Goal: Obtain resource: Download file/media

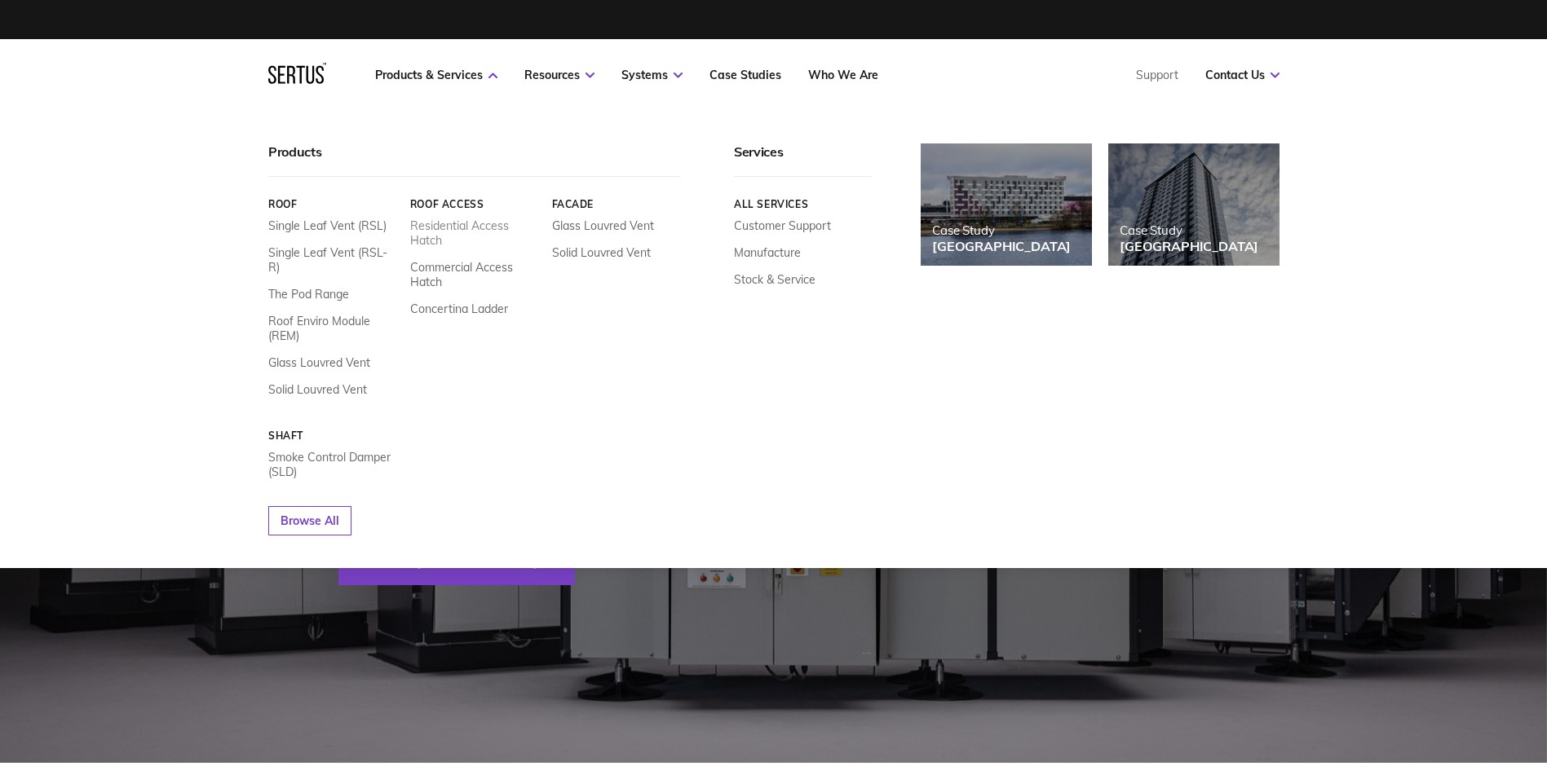
click at [471, 221] on link "Residential Access Hatch" at bounding box center [474, 233] width 129 height 29
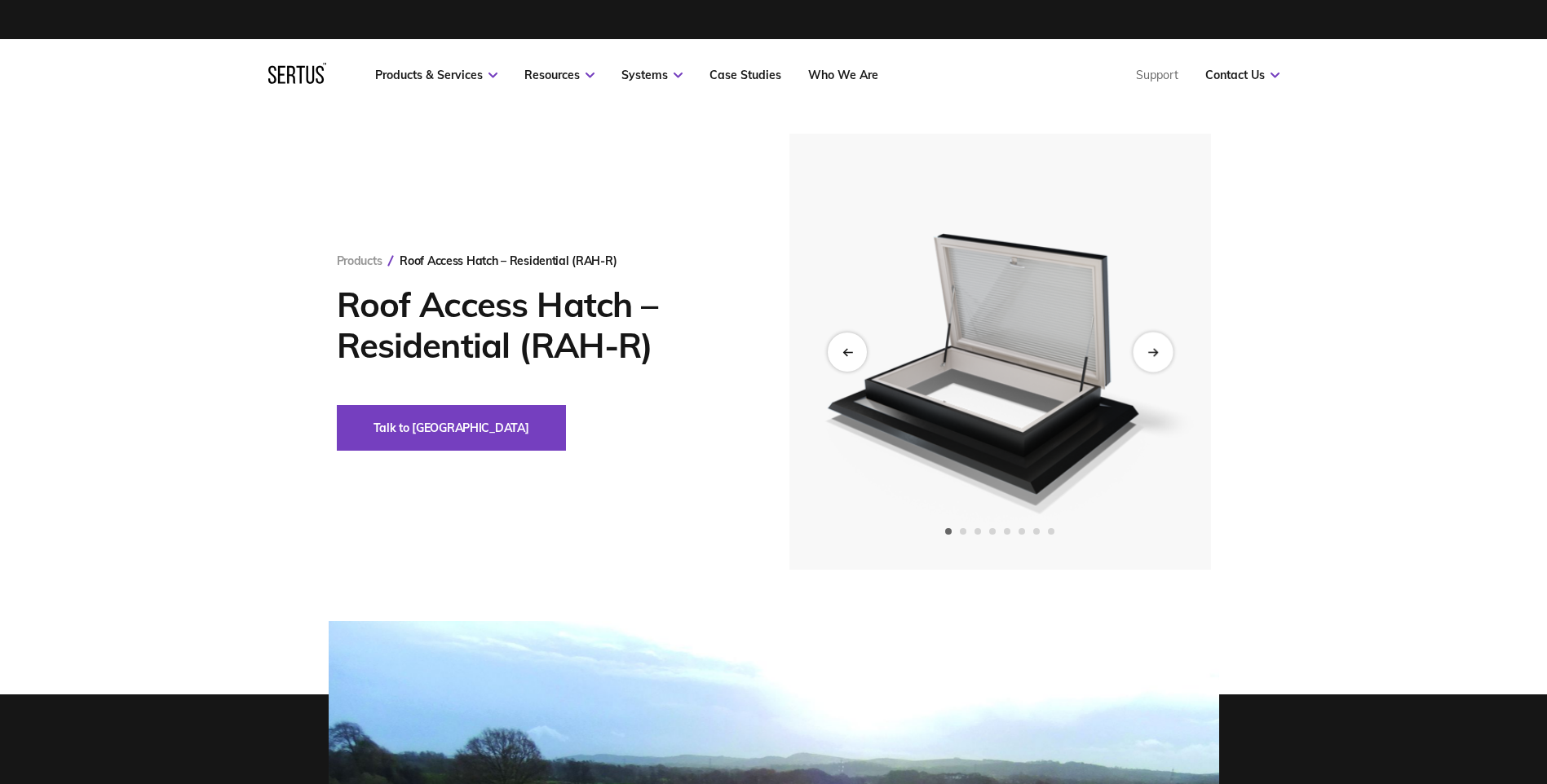
click at [1145, 351] on div "Next slide" at bounding box center [1153, 352] width 40 height 40
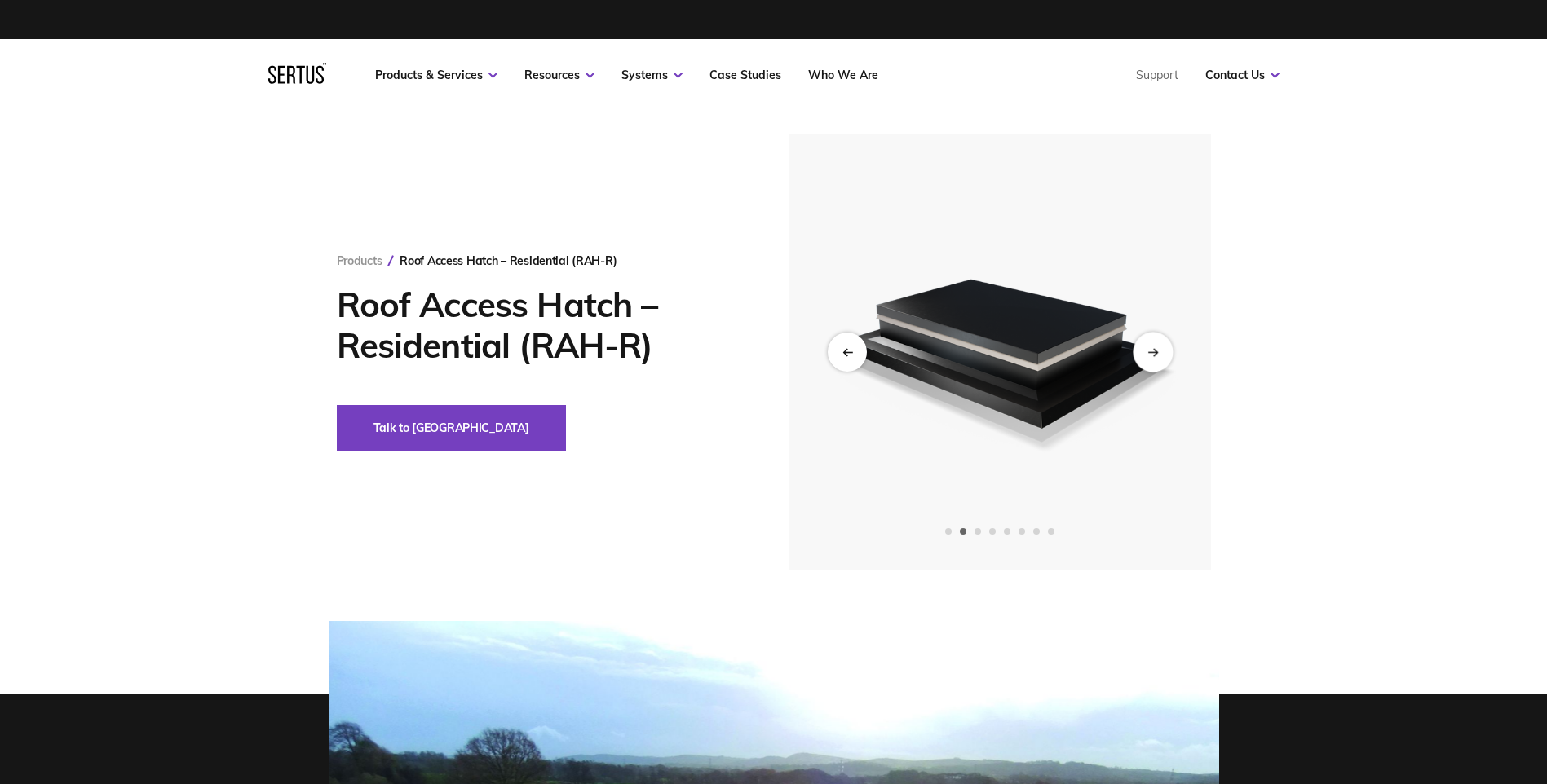
click at [1145, 351] on div "Next slide" at bounding box center [1153, 352] width 40 height 40
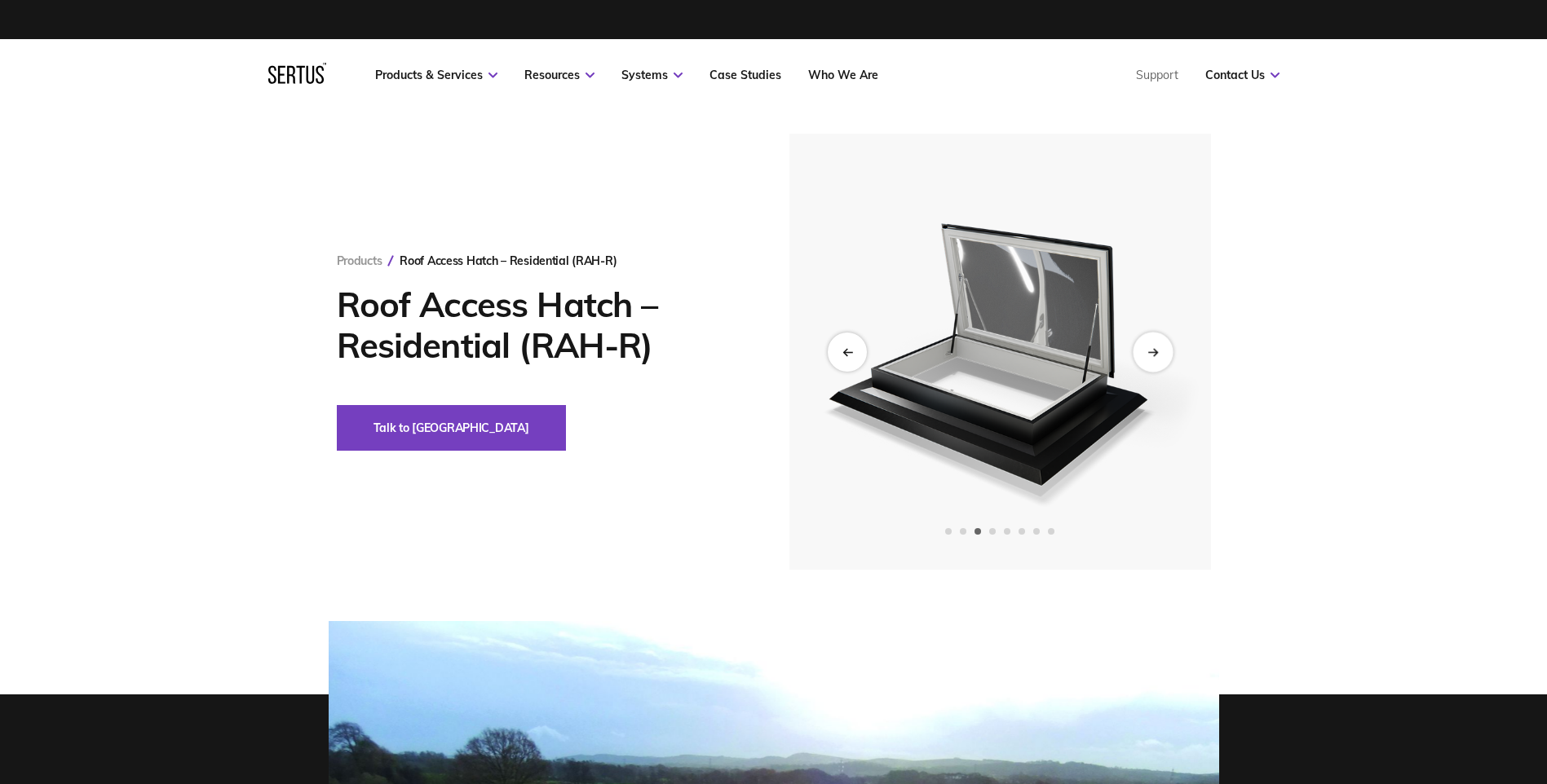
click at [1145, 351] on div "Next slide" at bounding box center [1153, 352] width 40 height 40
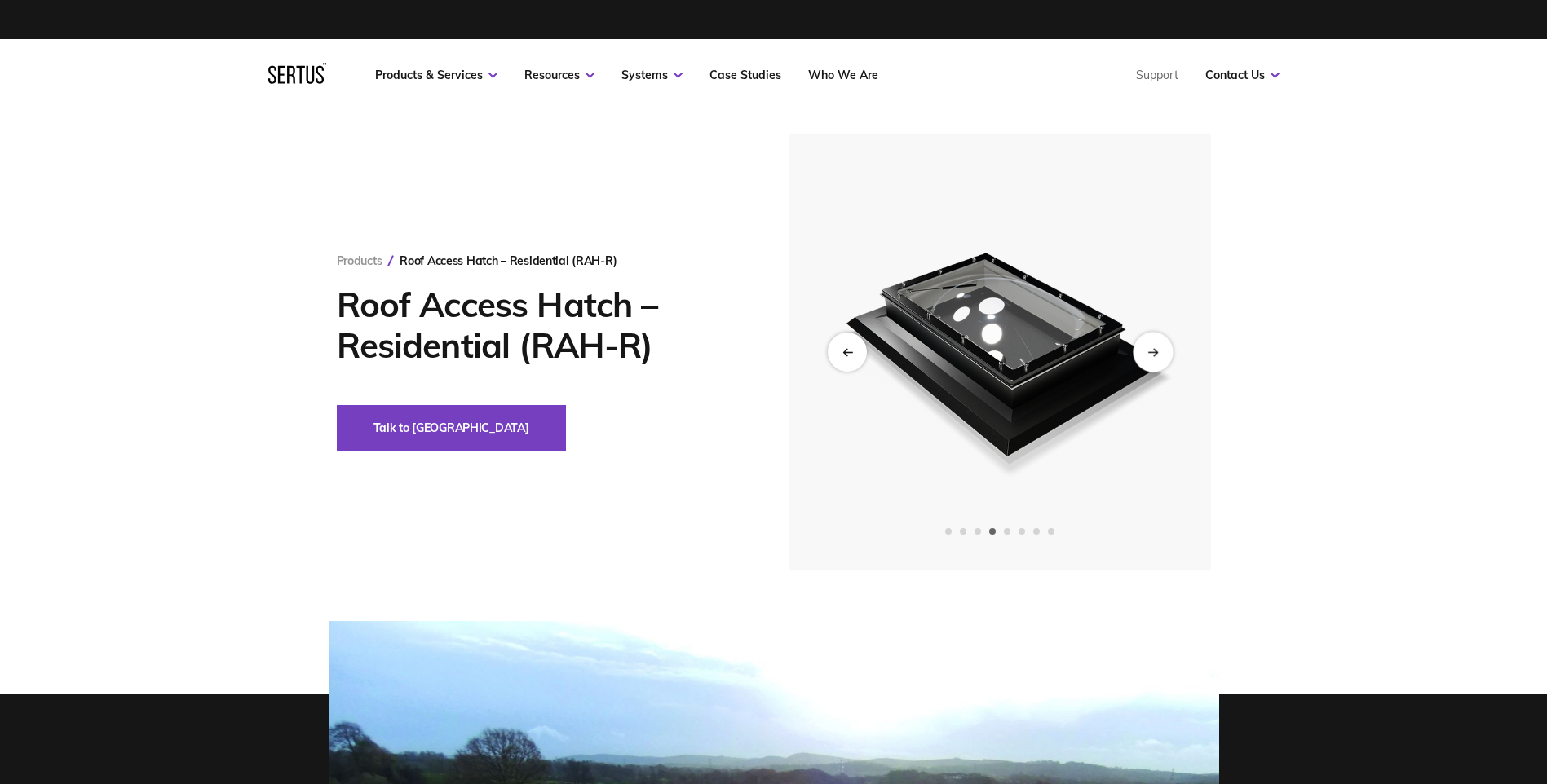
click at [1145, 351] on div "Next slide" at bounding box center [1153, 352] width 40 height 40
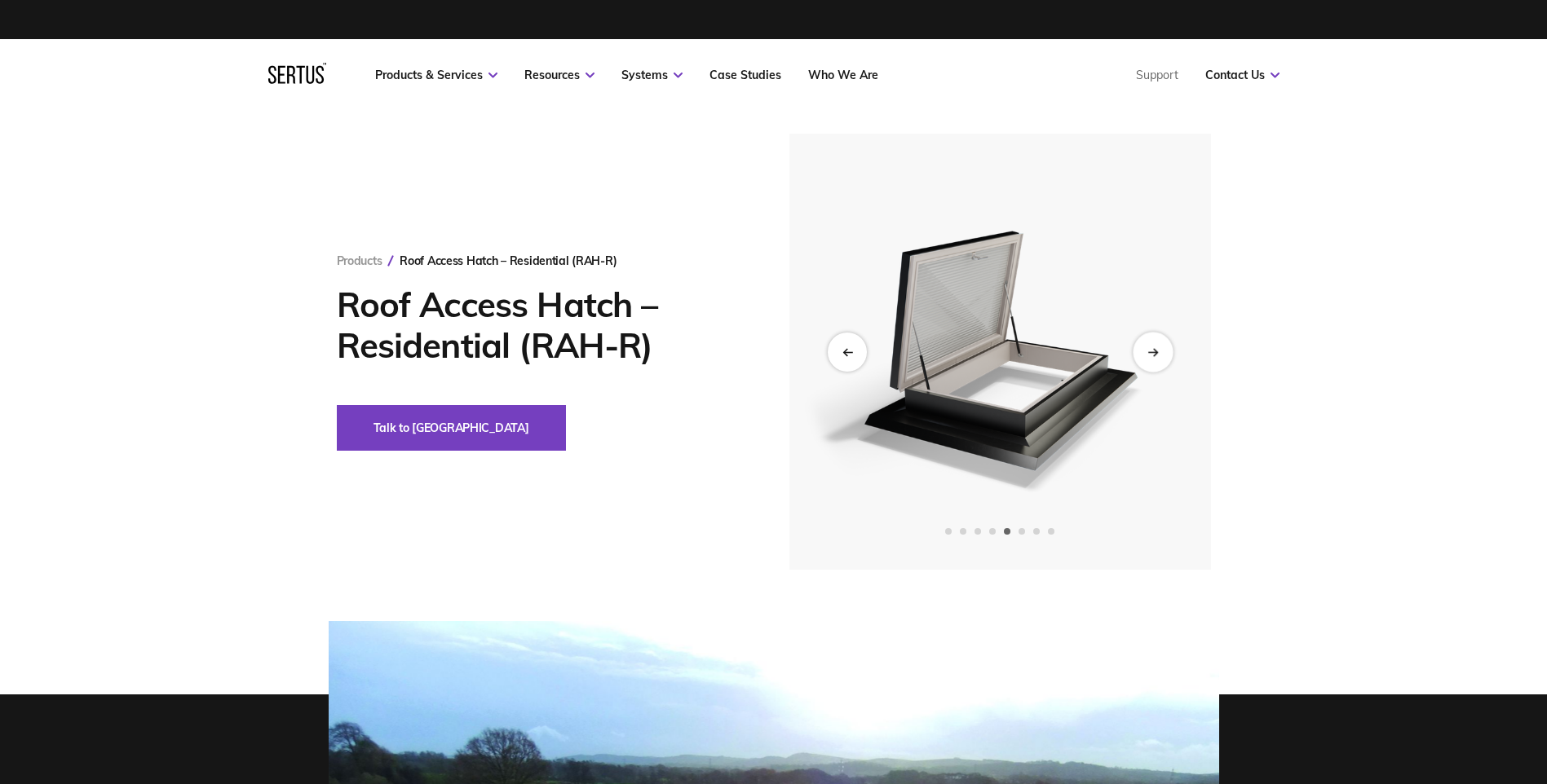
click at [1145, 351] on div "Next slide" at bounding box center [1153, 352] width 40 height 40
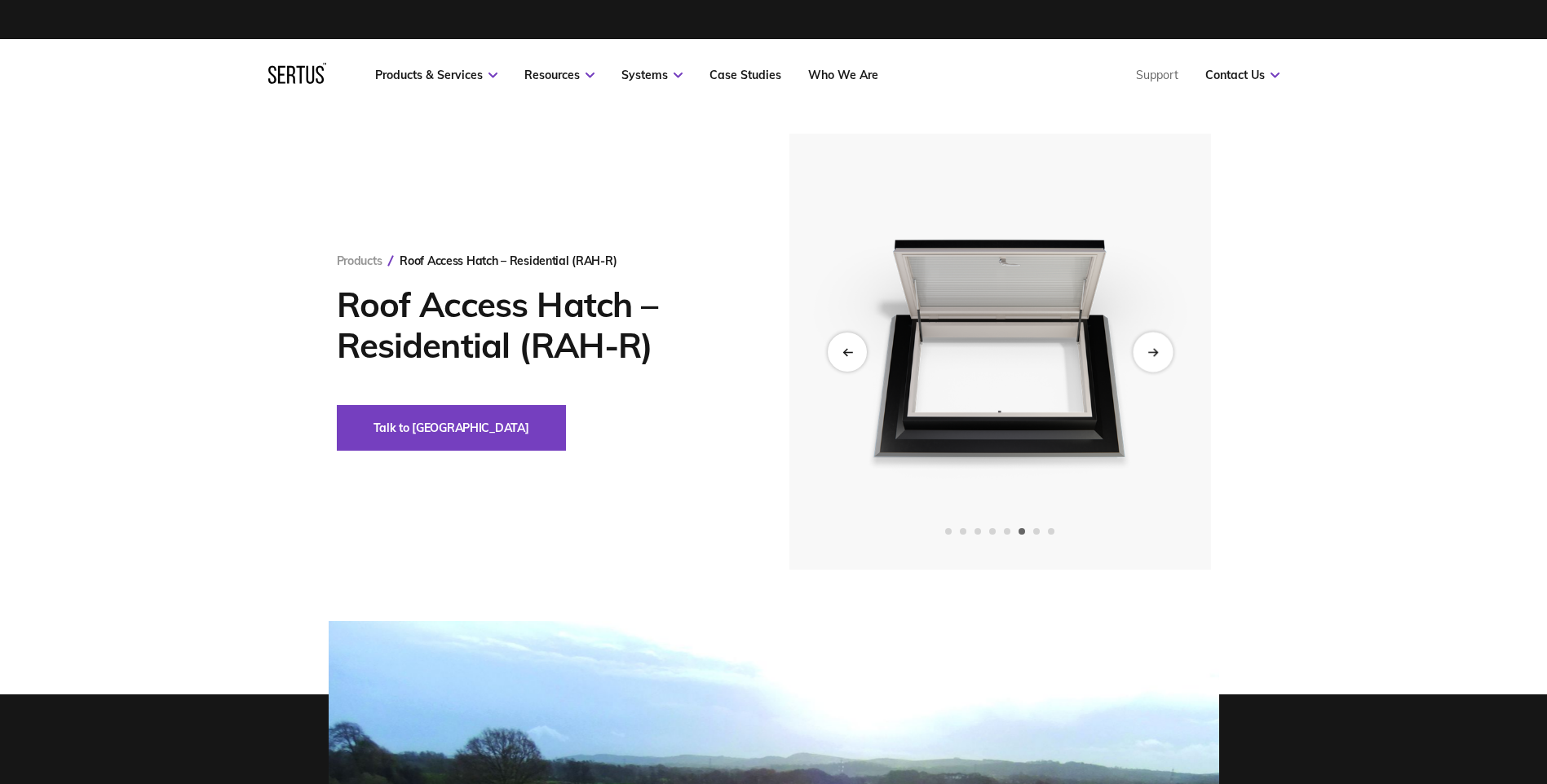
click at [1145, 351] on div "Next slide" at bounding box center [1153, 352] width 40 height 40
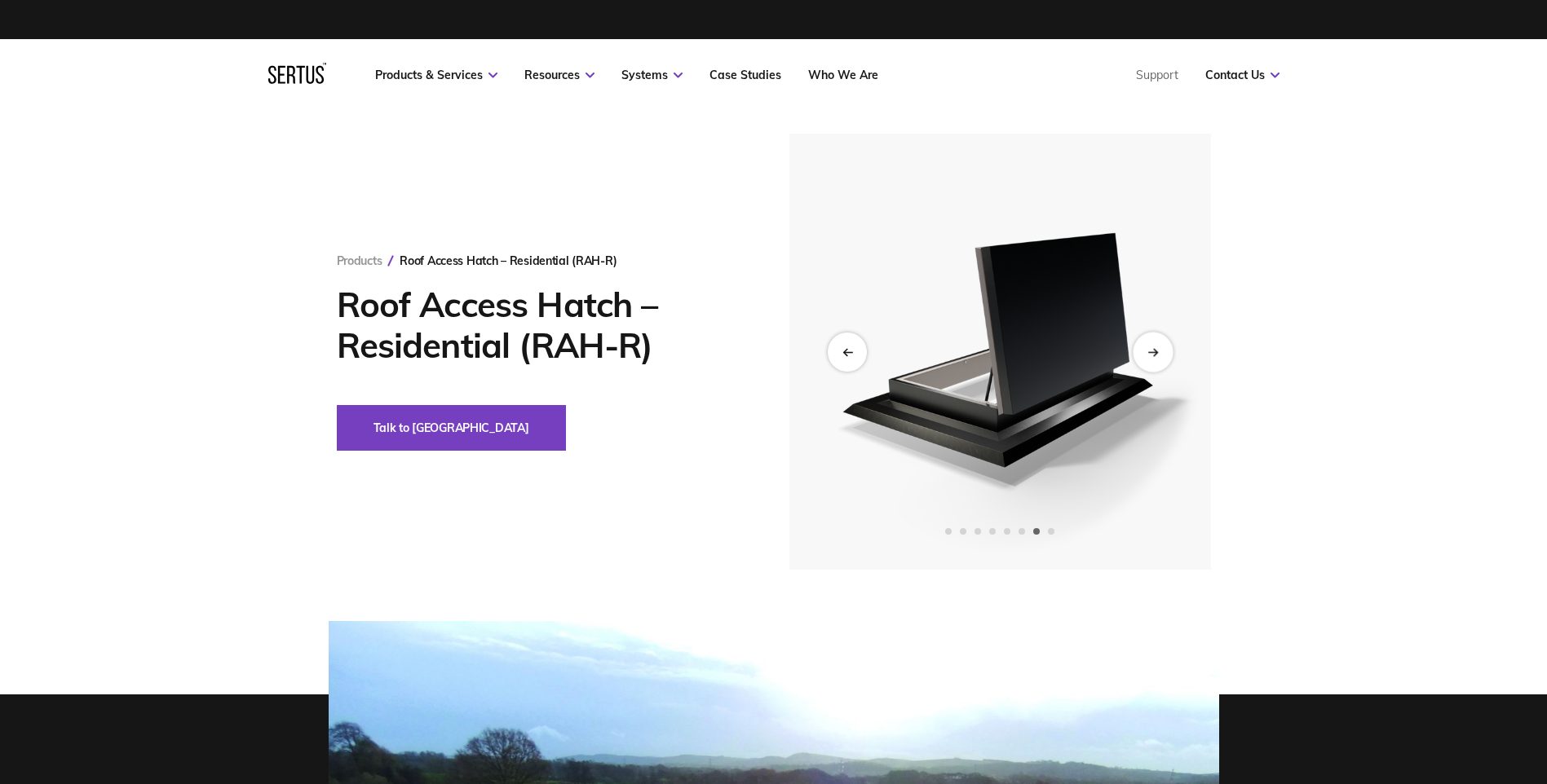
click at [1145, 351] on div "Next slide" at bounding box center [1153, 352] width 40 height 40
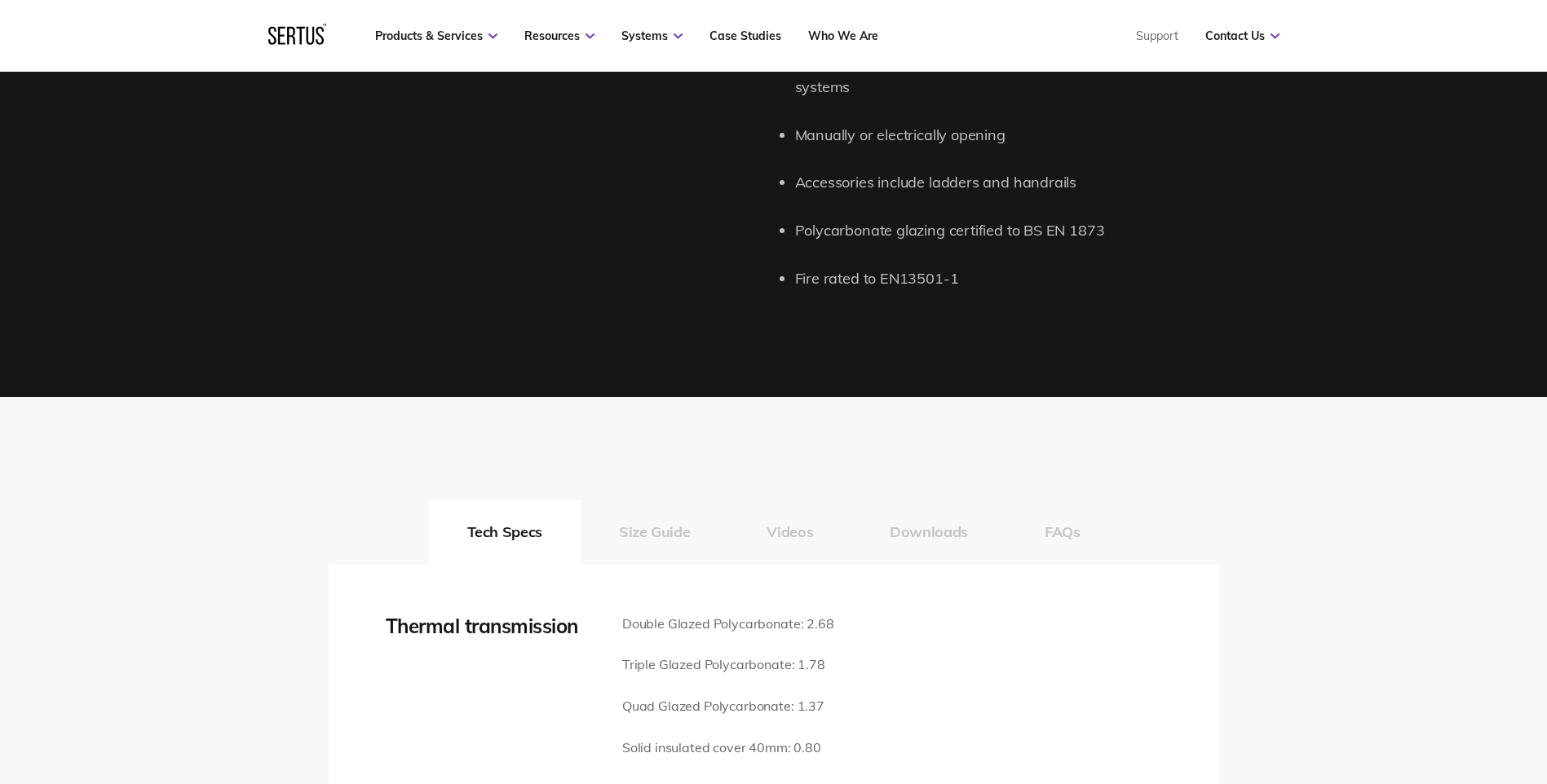
scroll to position [2202, 0]
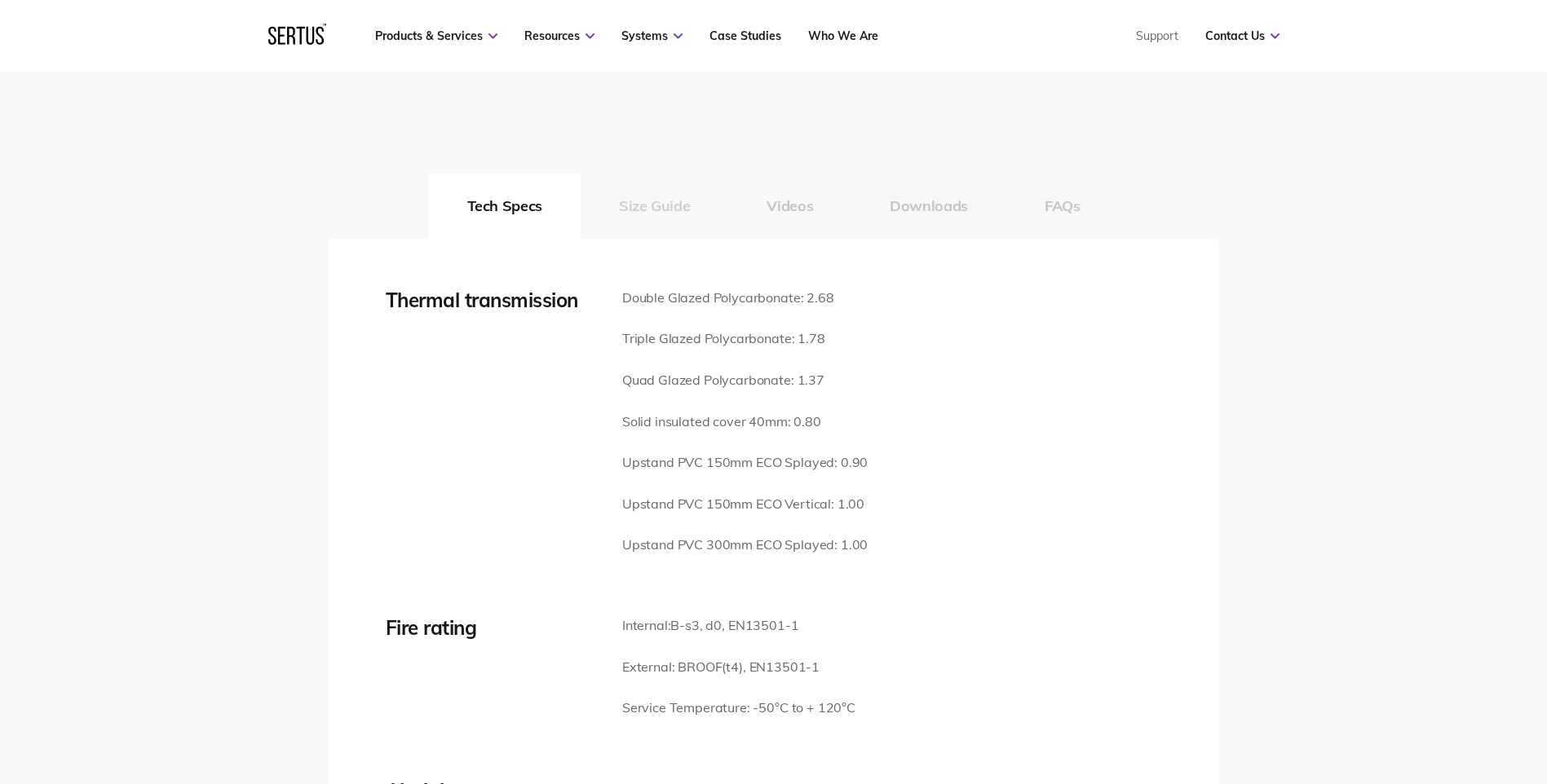
click at [668, 175] on button "Size Guide" at bounding box center [655, 207] width 148 height 66
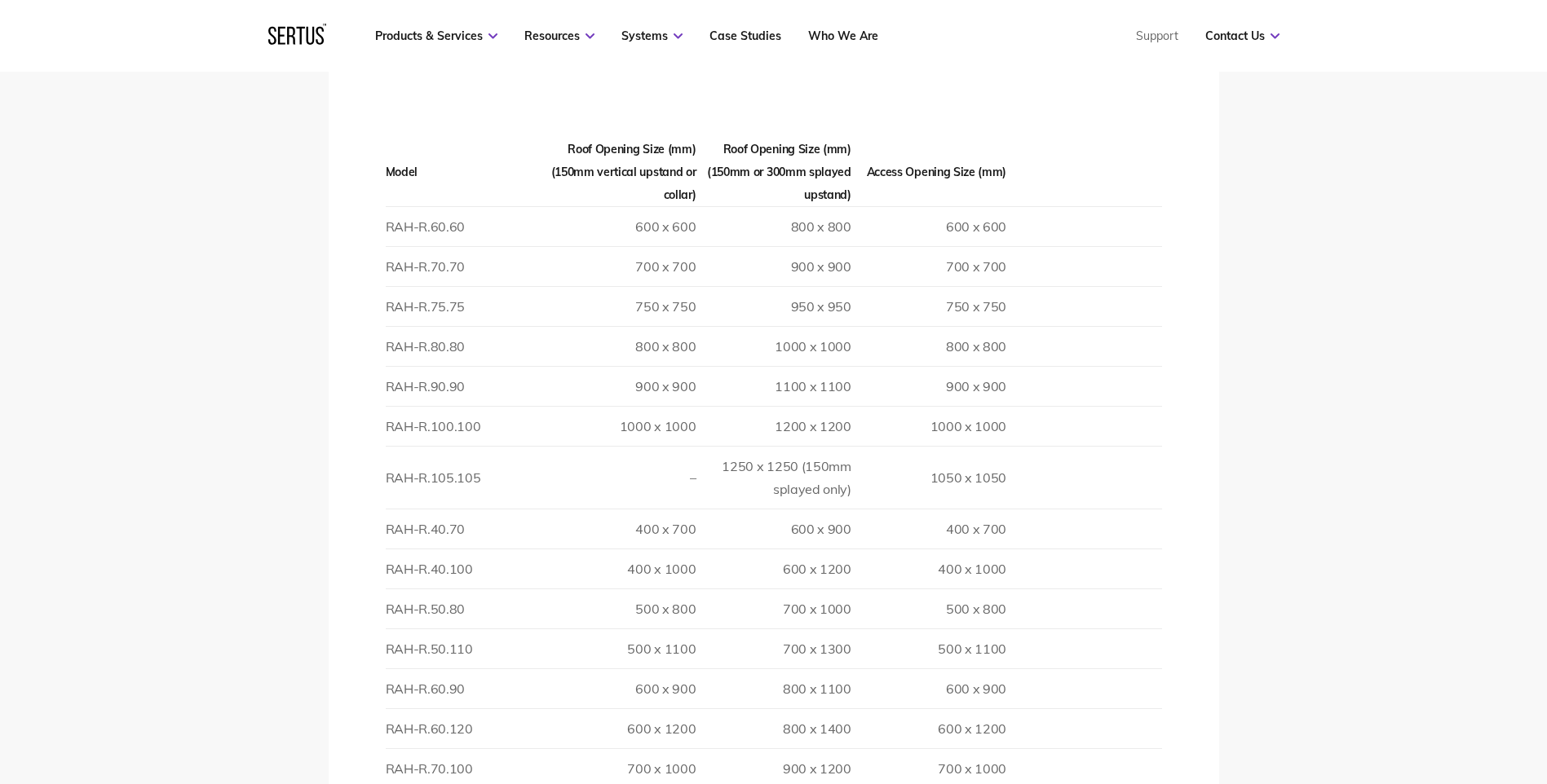
scroll to position [2120, 0]
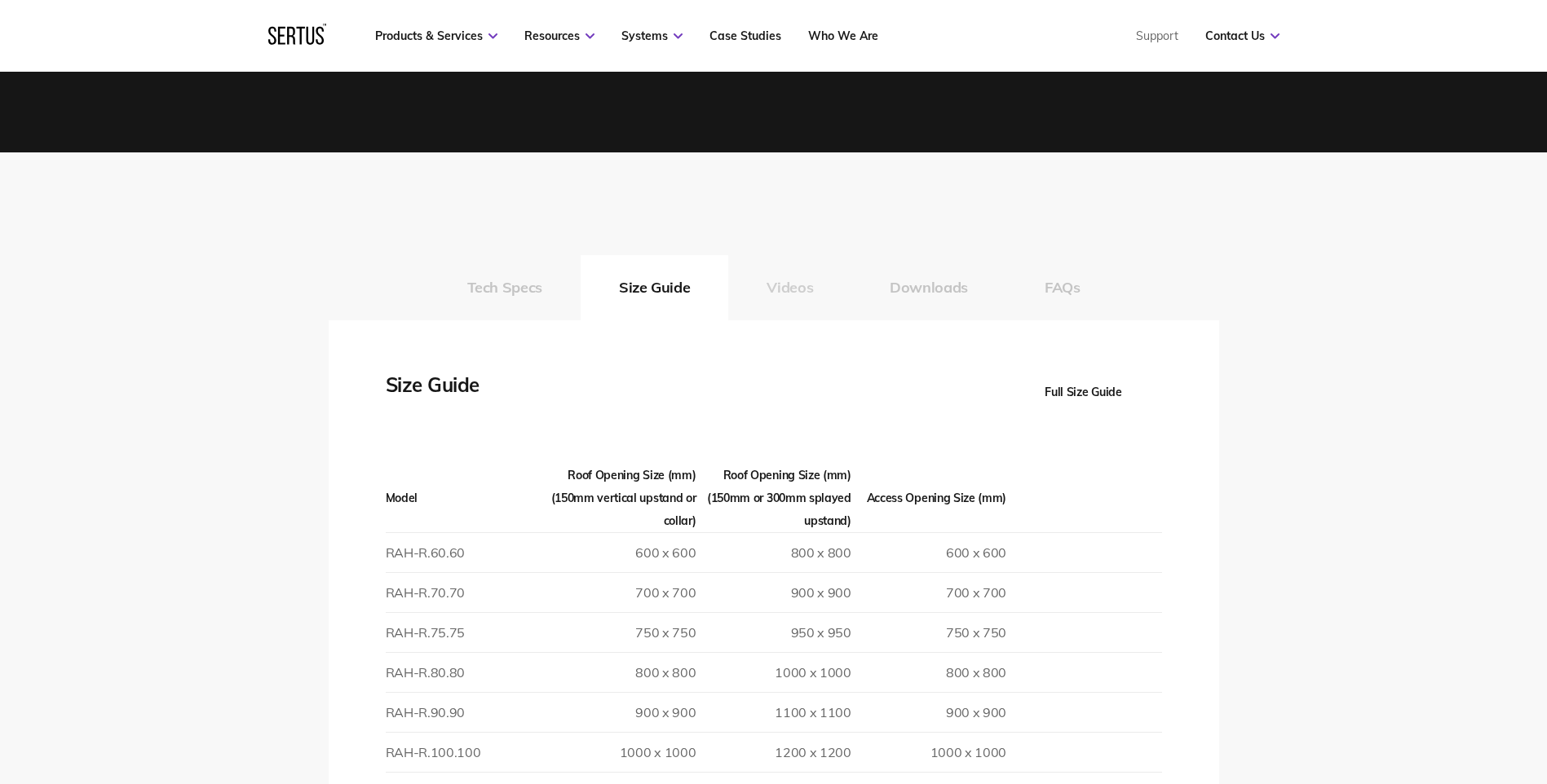
click at [802, 262] on button "Videos" at bounding box center [789, 288] width 124 height 66
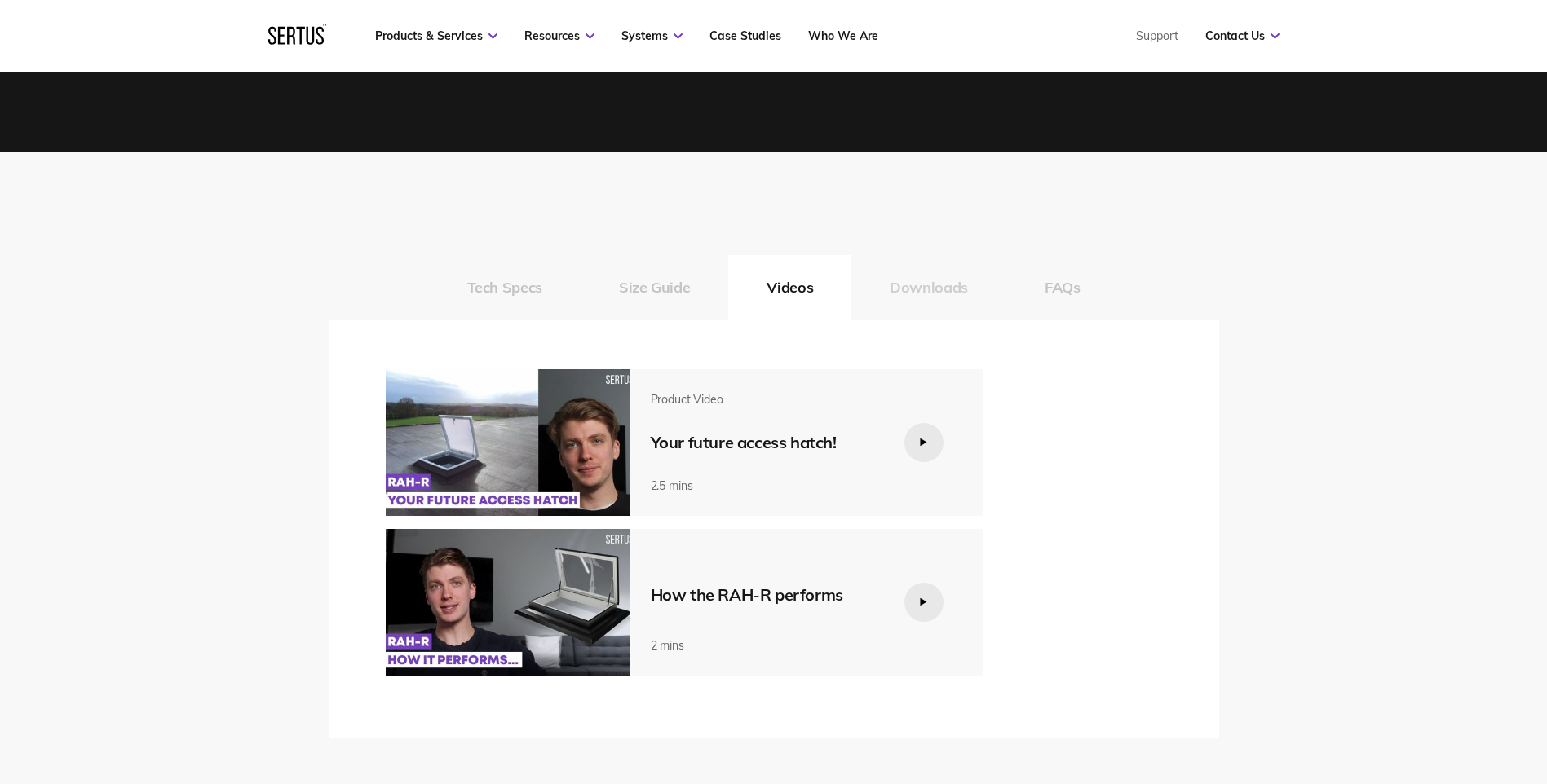
click at [915, 267] on button "Downloads" at bounding box center [929, 288] width 155 height 66
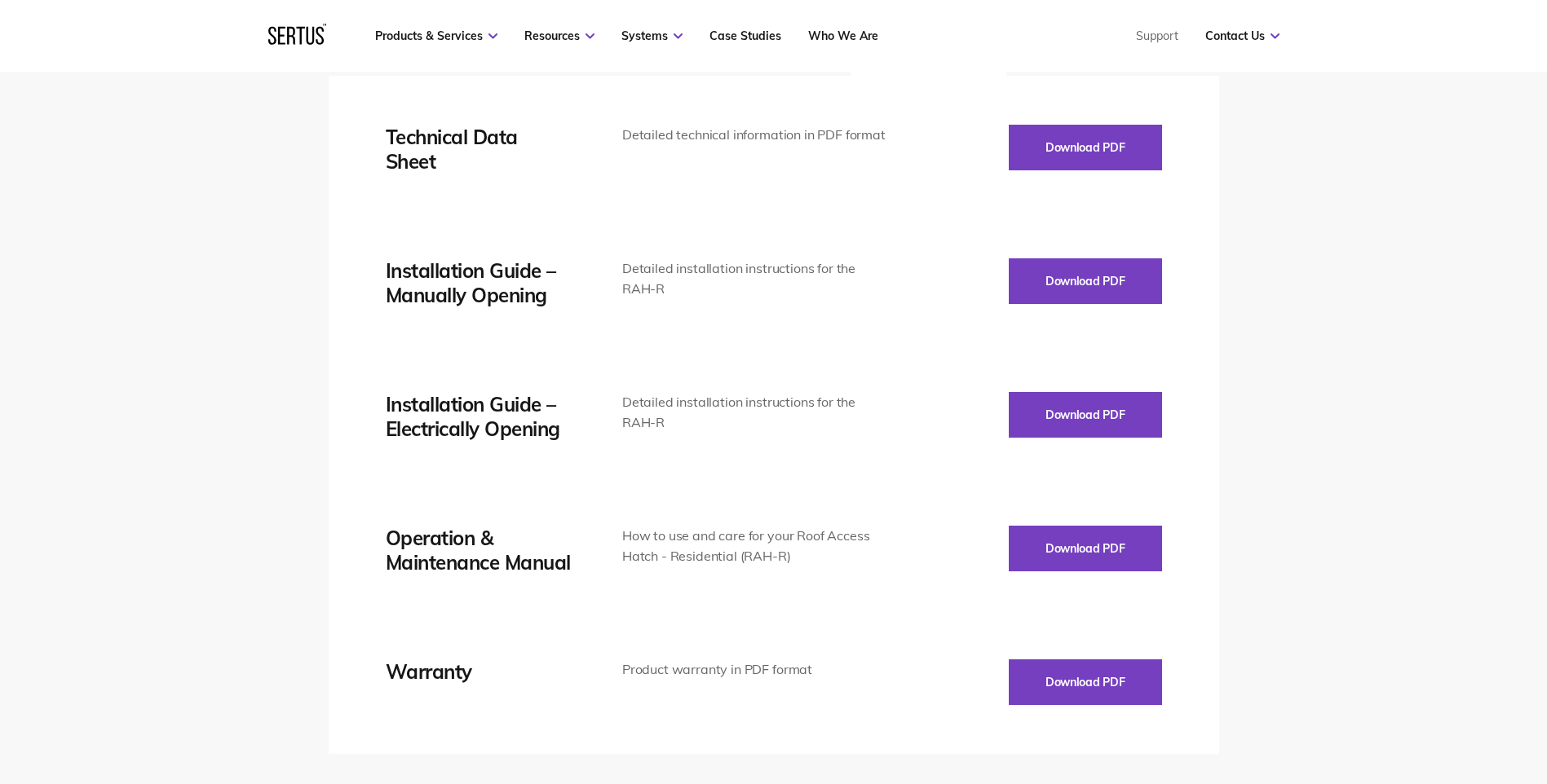
scroll to position [2446, 0]
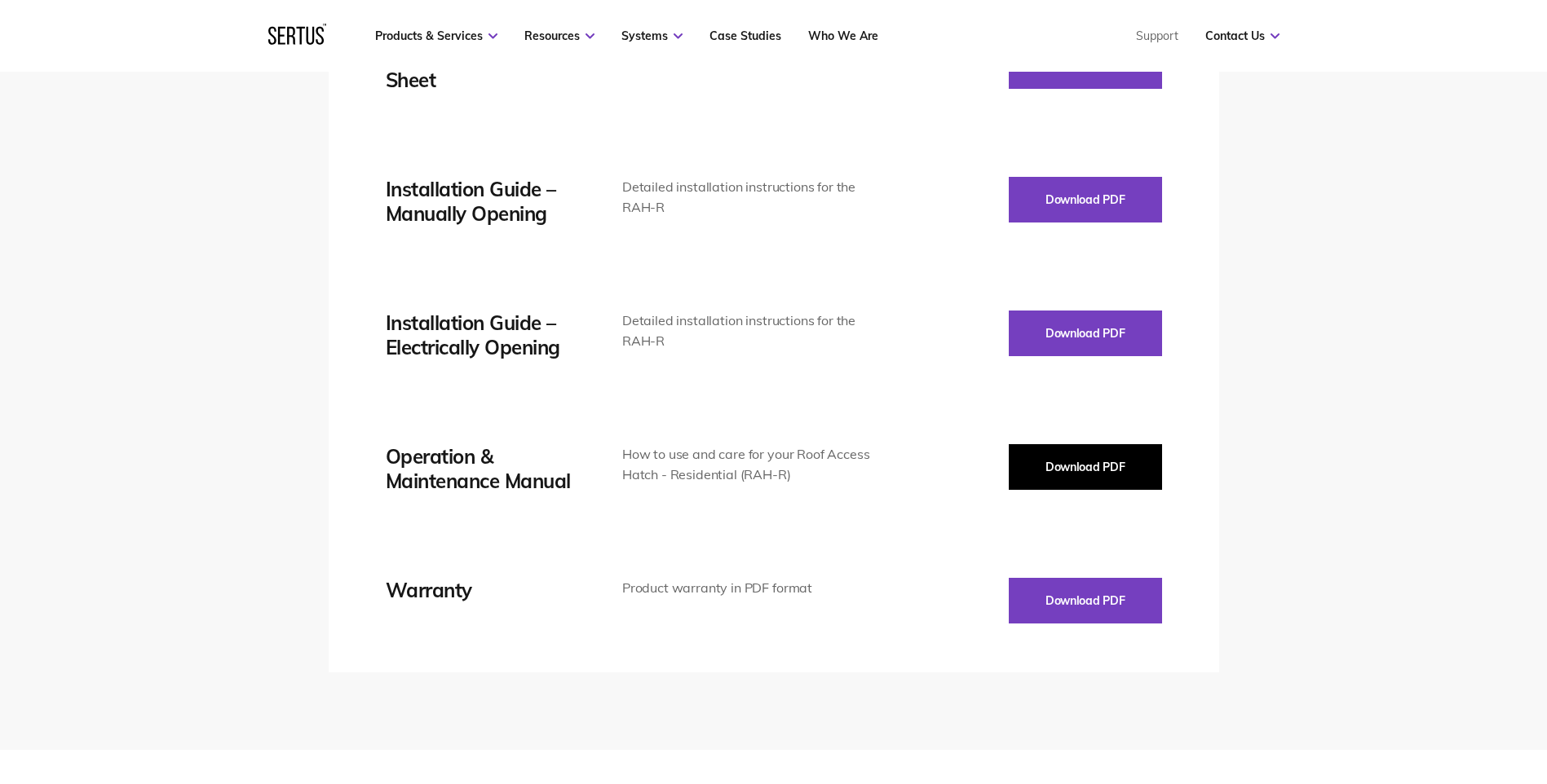
click at [1114, 445] on button "Download PDF" at bounding box center [1085, 467] width 153 height 45
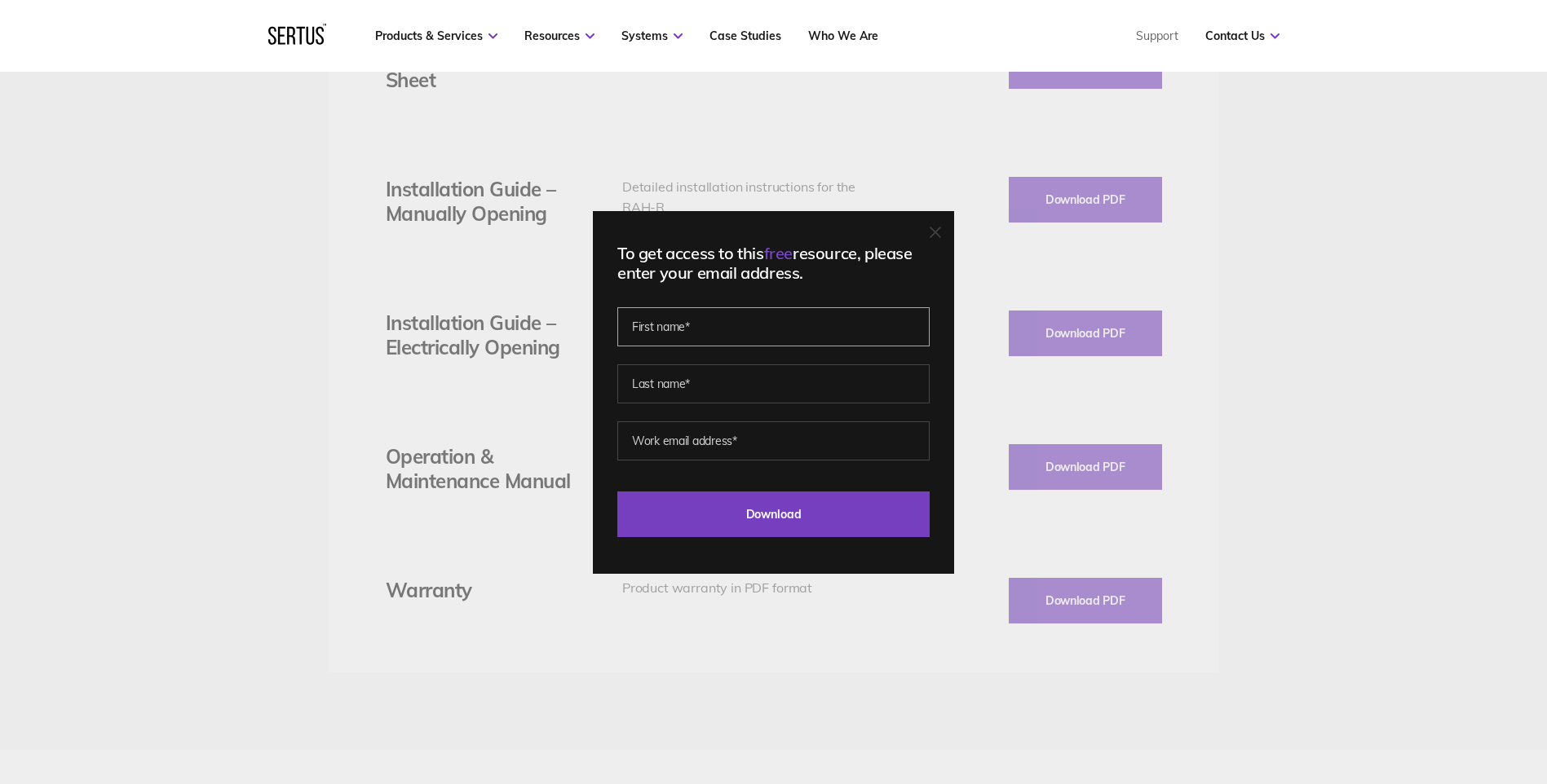
click at [755, 325] on input "text" at bounding box center [773, 327] width 313 height 39
type input "[PERSON_NAME]"
type input "guinapo"
type input "[PERSON_NAME][EMAIL_ADDRESS][DOMAIN_NAME]"
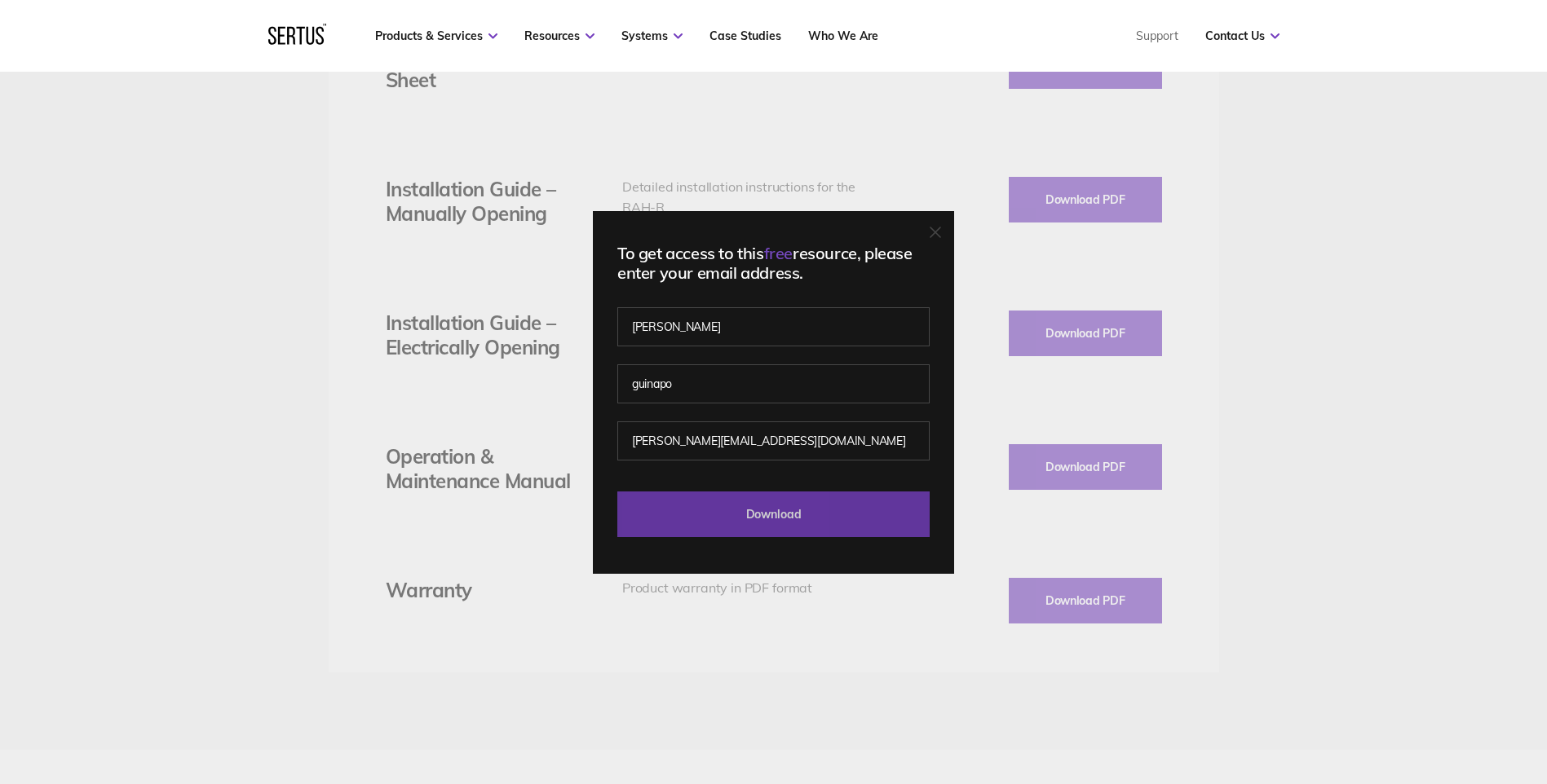
click at [808, 508] on input "Download" at bounding box center [773, 514] width 313 height 45
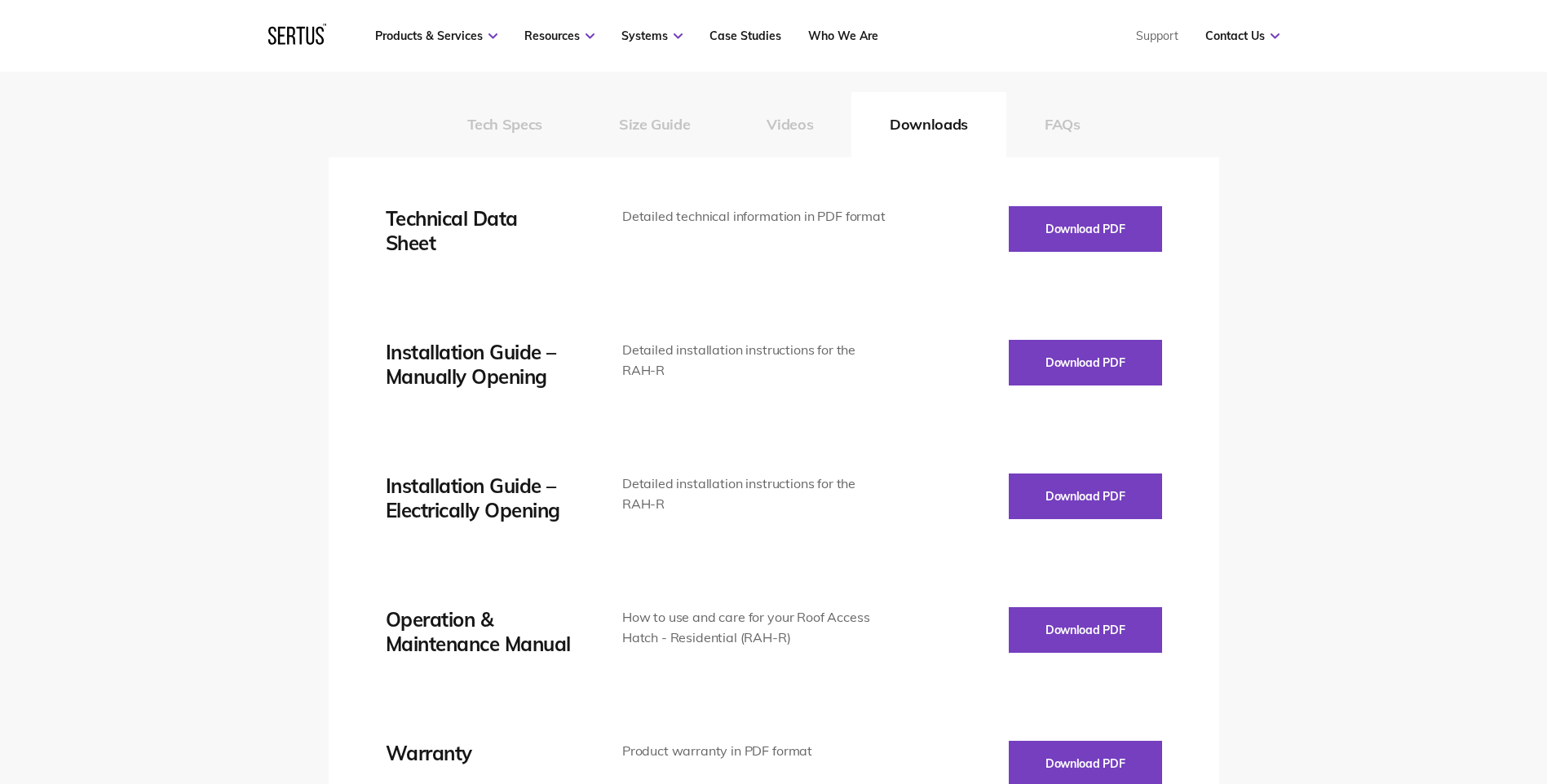
scroll to position [2120, 0]
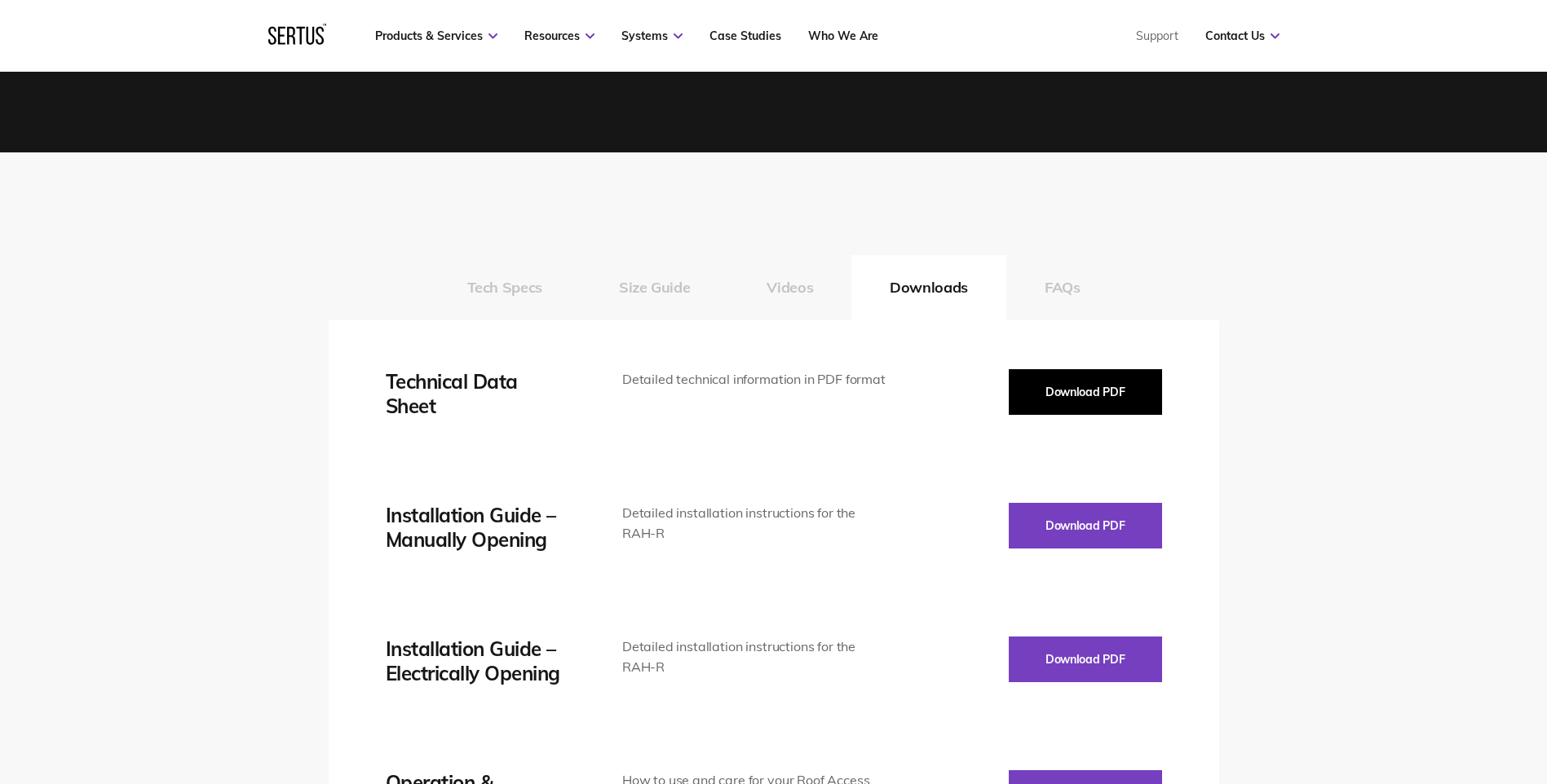
click at [1085, 370] on button "Download PDF" at bounding box center [1085, 392] width 153 height 45
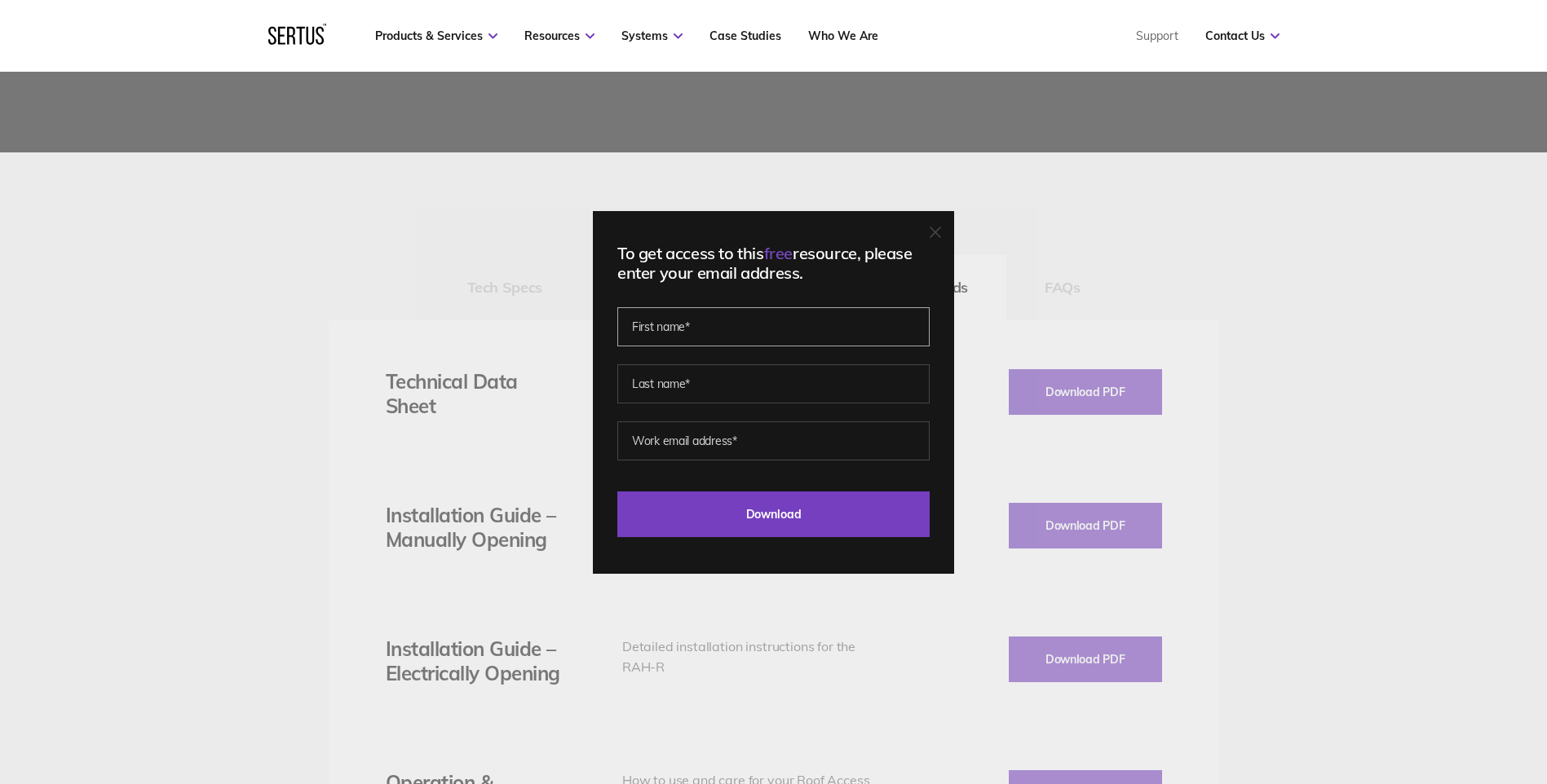
drag, startPoint x: 821, startPoint y: 311, endPoint x: 814, endPoint y: 321, distance: 12.2
click at [821, 311] on input "text" at bounding box center [773, 327] width 313 height 39
type input "[PERSON_NAME]"
type input "guinapo"
type input "[PERSON_NAME][EMAIL_ADDRESS][DOMAIN_NAME]"
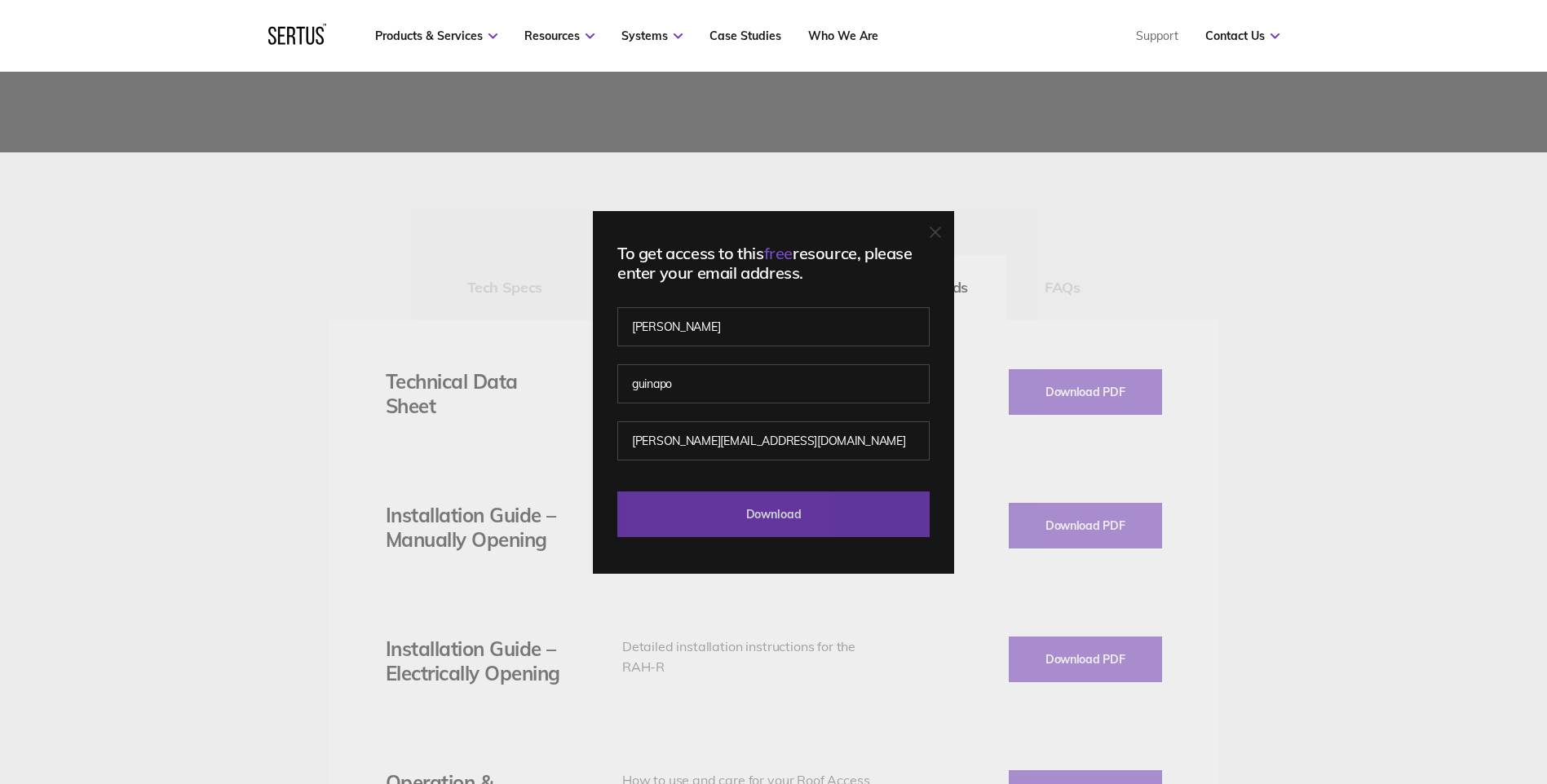
click at [768, 496] on input "Download" at bounding box center [773, 514] width 313 height 45
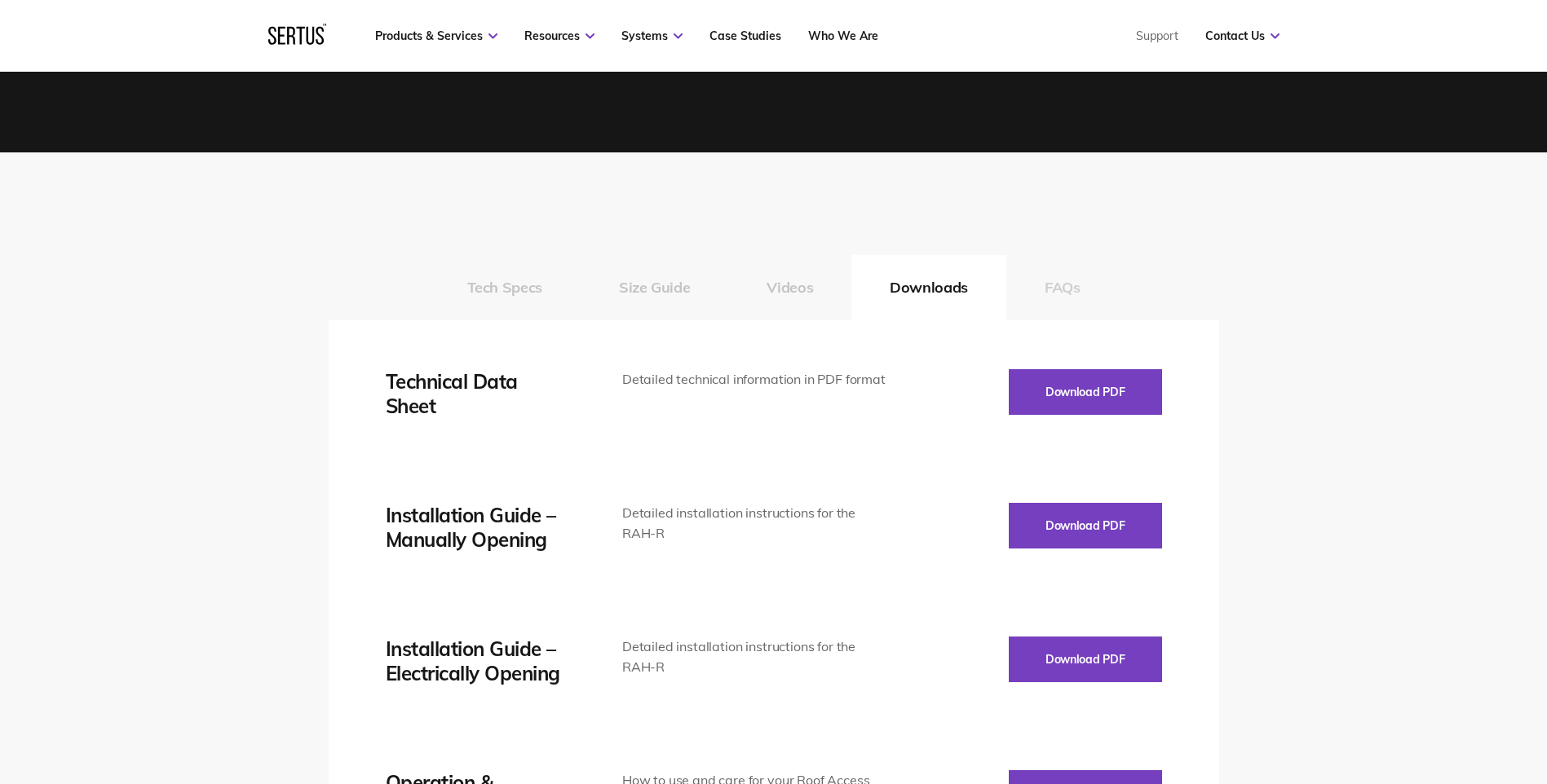
click at [1071, 261] on button "FAQs" at bounding box center [1062, 288] width 113 height 66
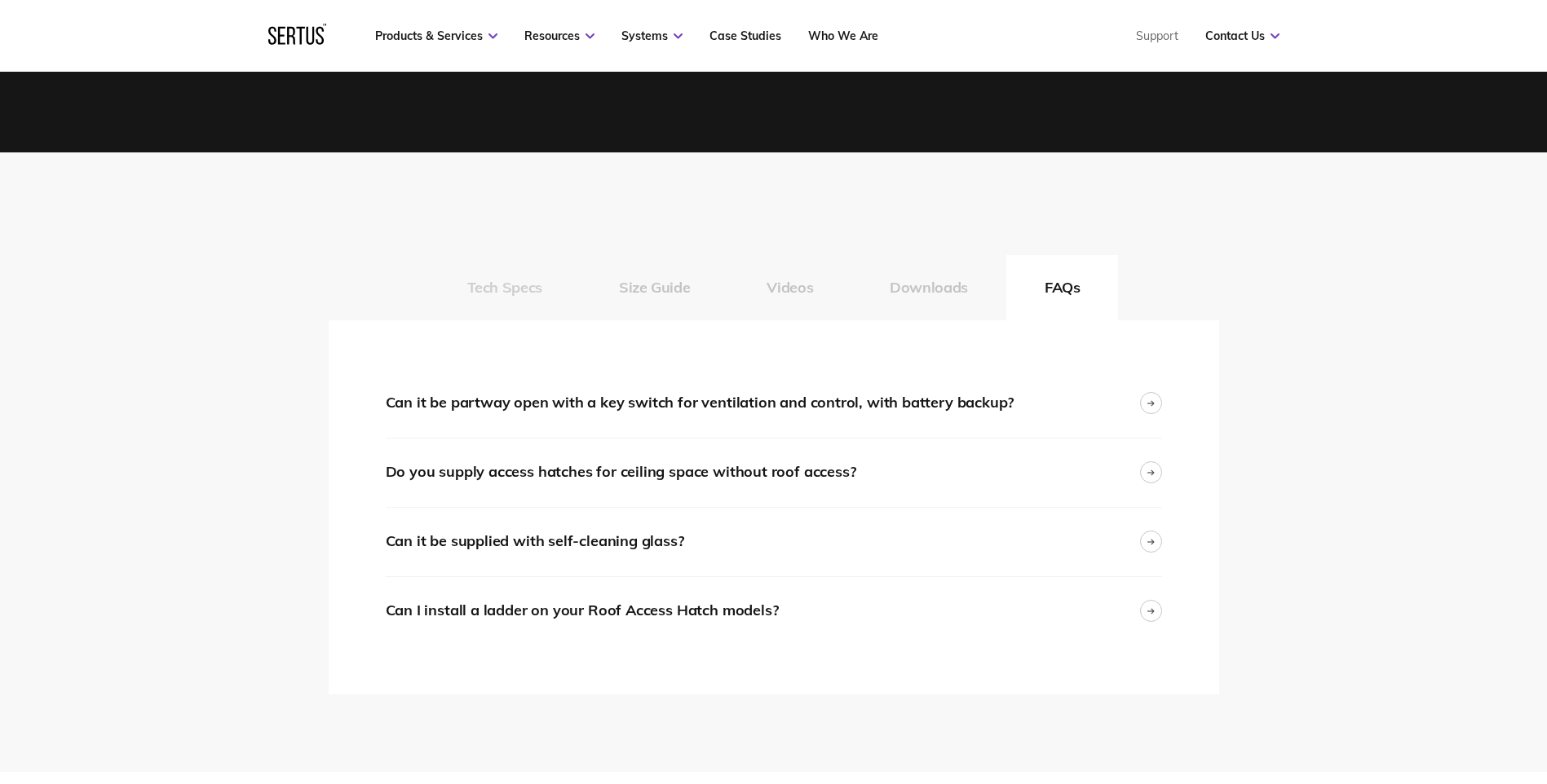
click at [516, 267] on button "Tech Specs" at bounding box center [504, 288] width 151 height 66
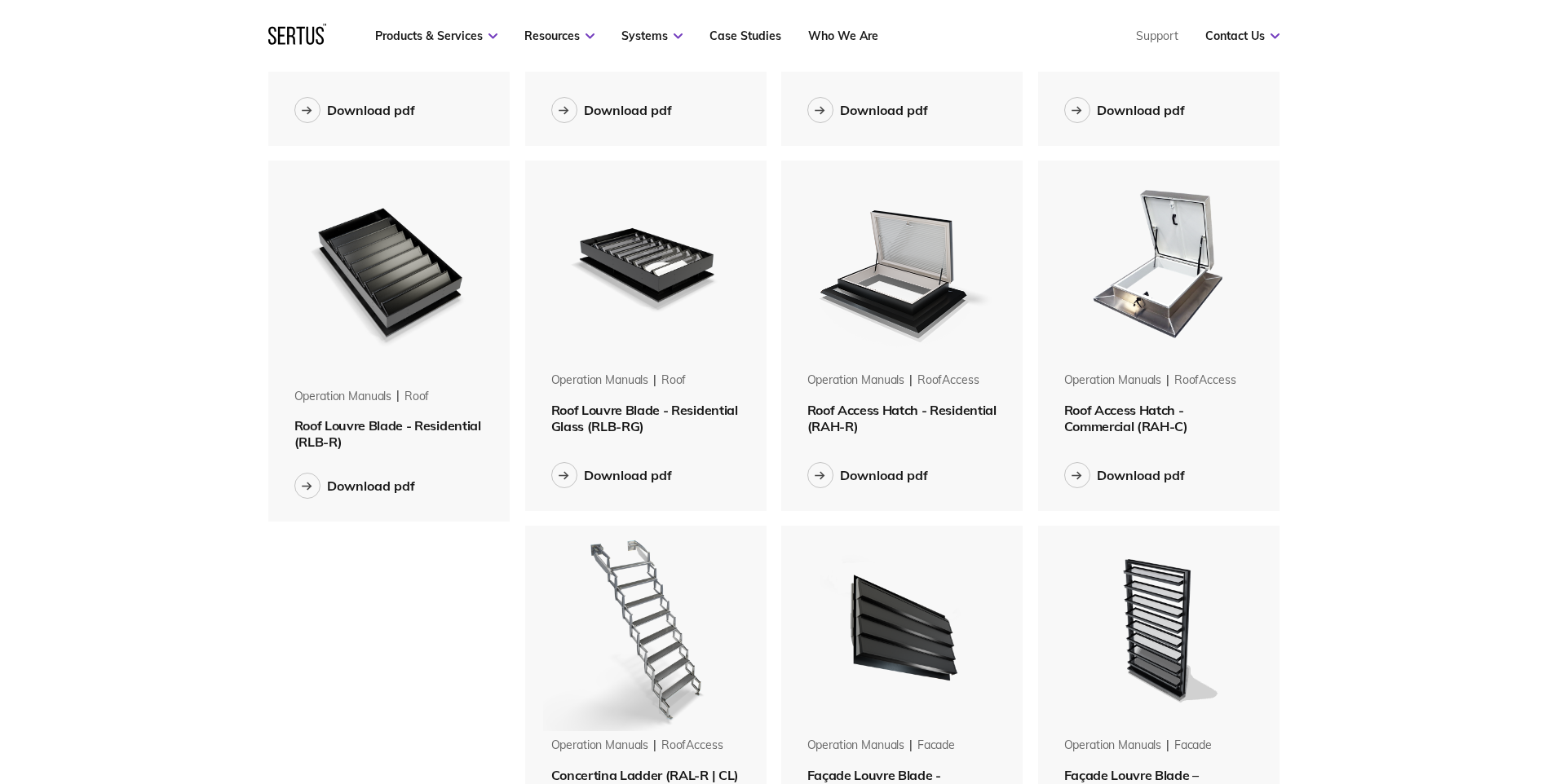
scroll to position [815, 0]
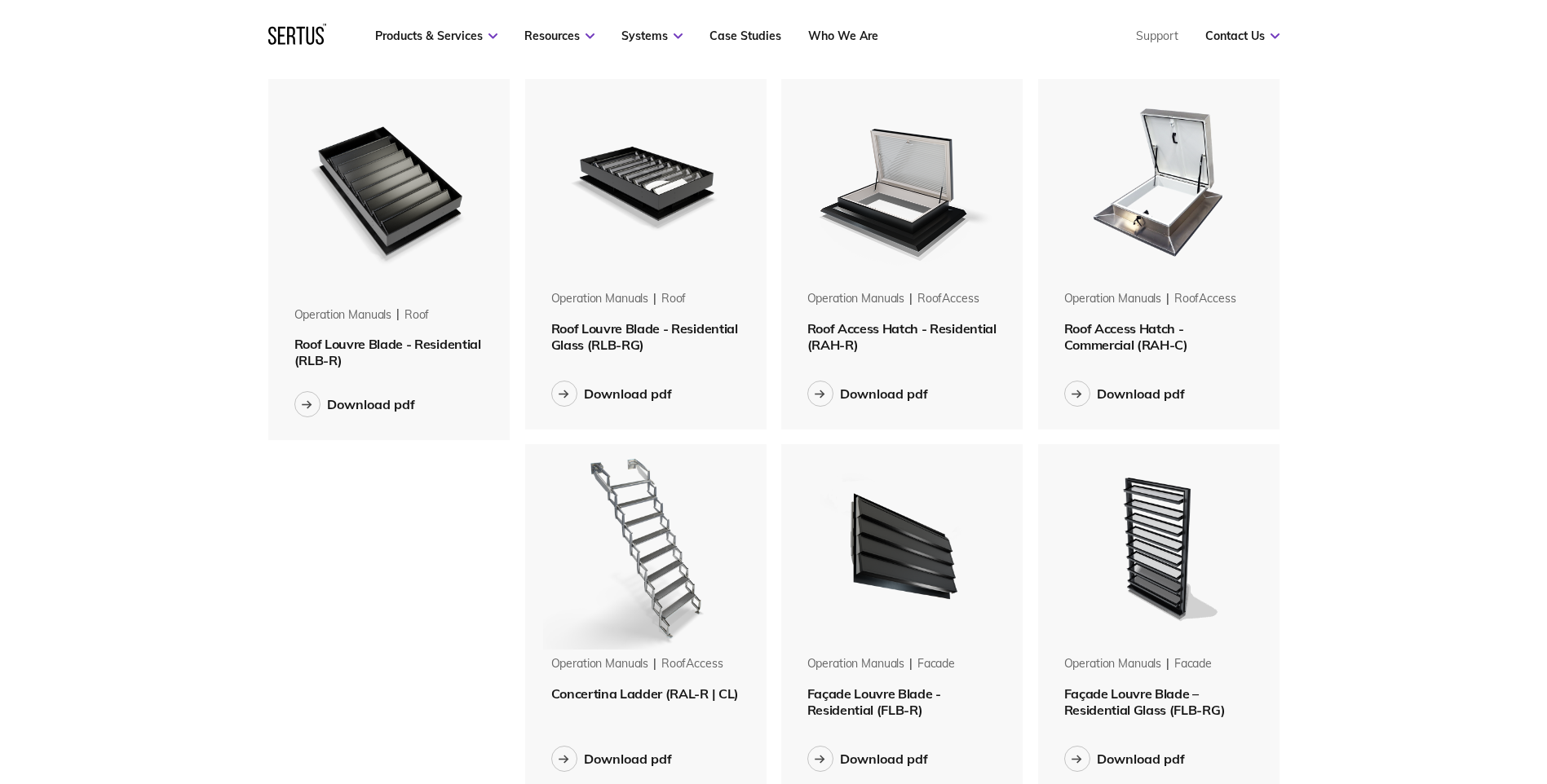
click at [912, 203] on img at bounding box center [902, 182] width 205 height 205
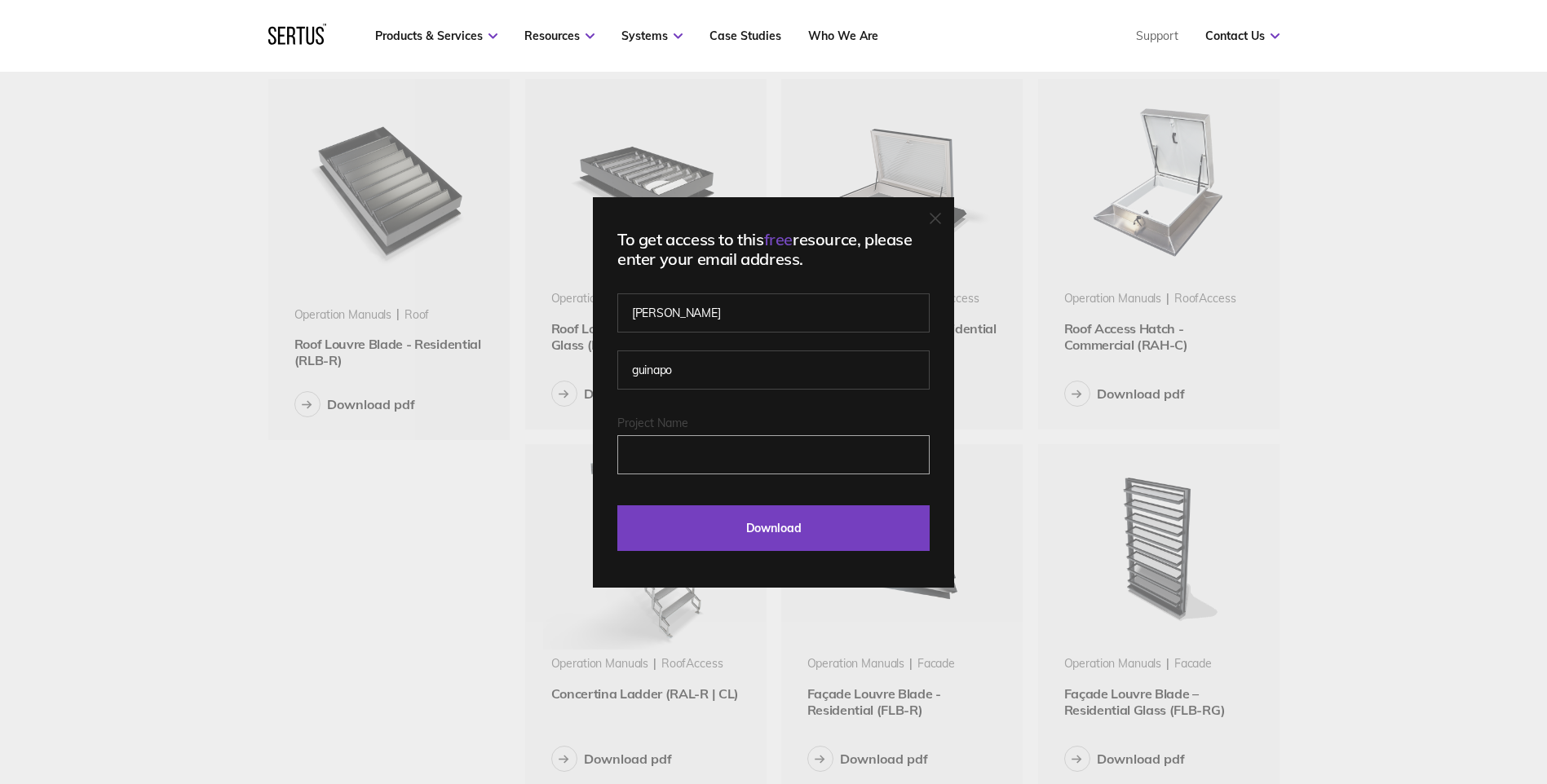
click at [849, 466] on input "Project Name" at bounding box center [773, 455] width 313 height 39
click at [768, 467] on input "Project Name" at bounding box center [773, 455] width 313 height 39
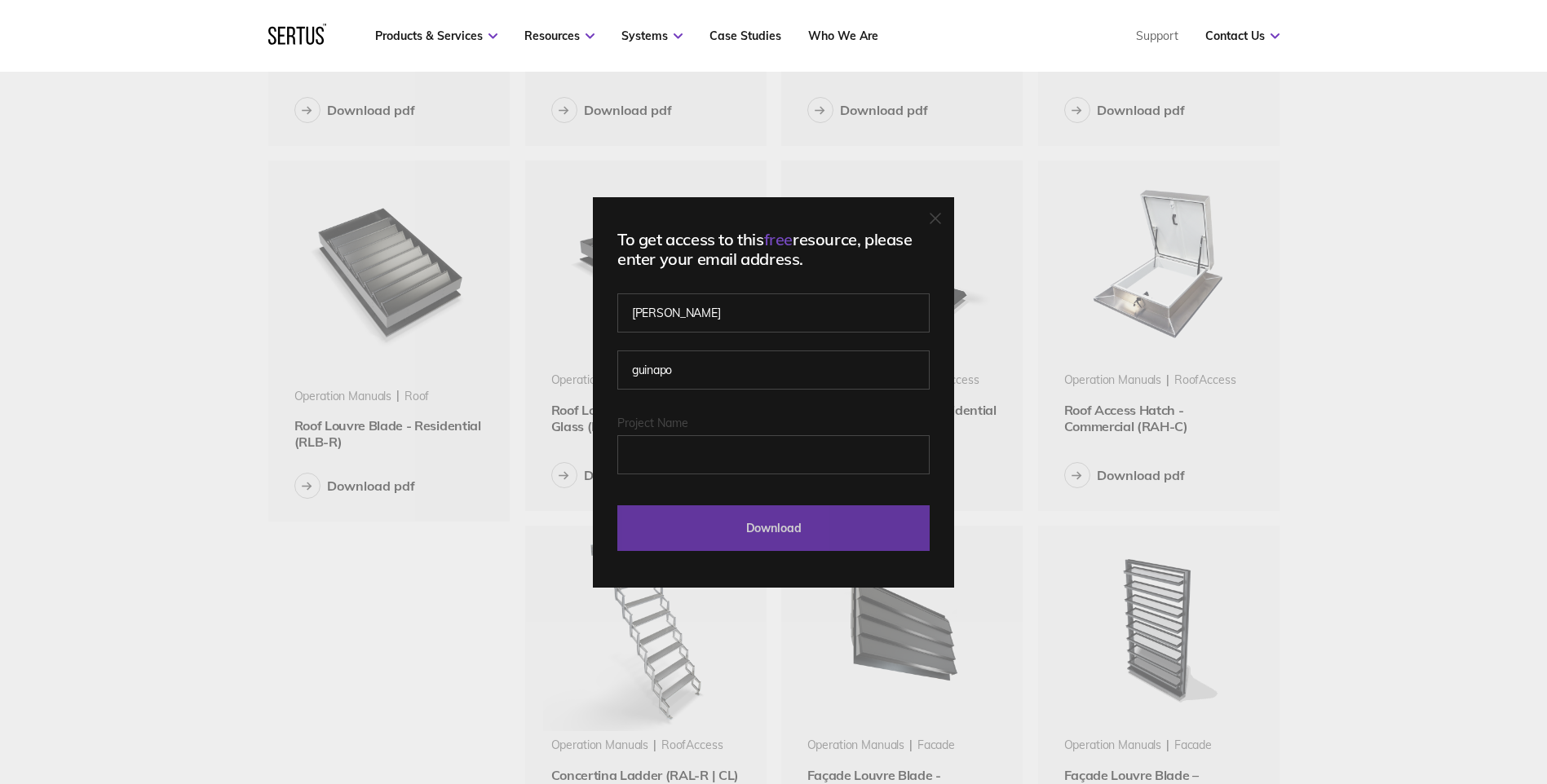
click at [800, 529] on input "Download" at bounding box center [773, 529] width 313 height 45
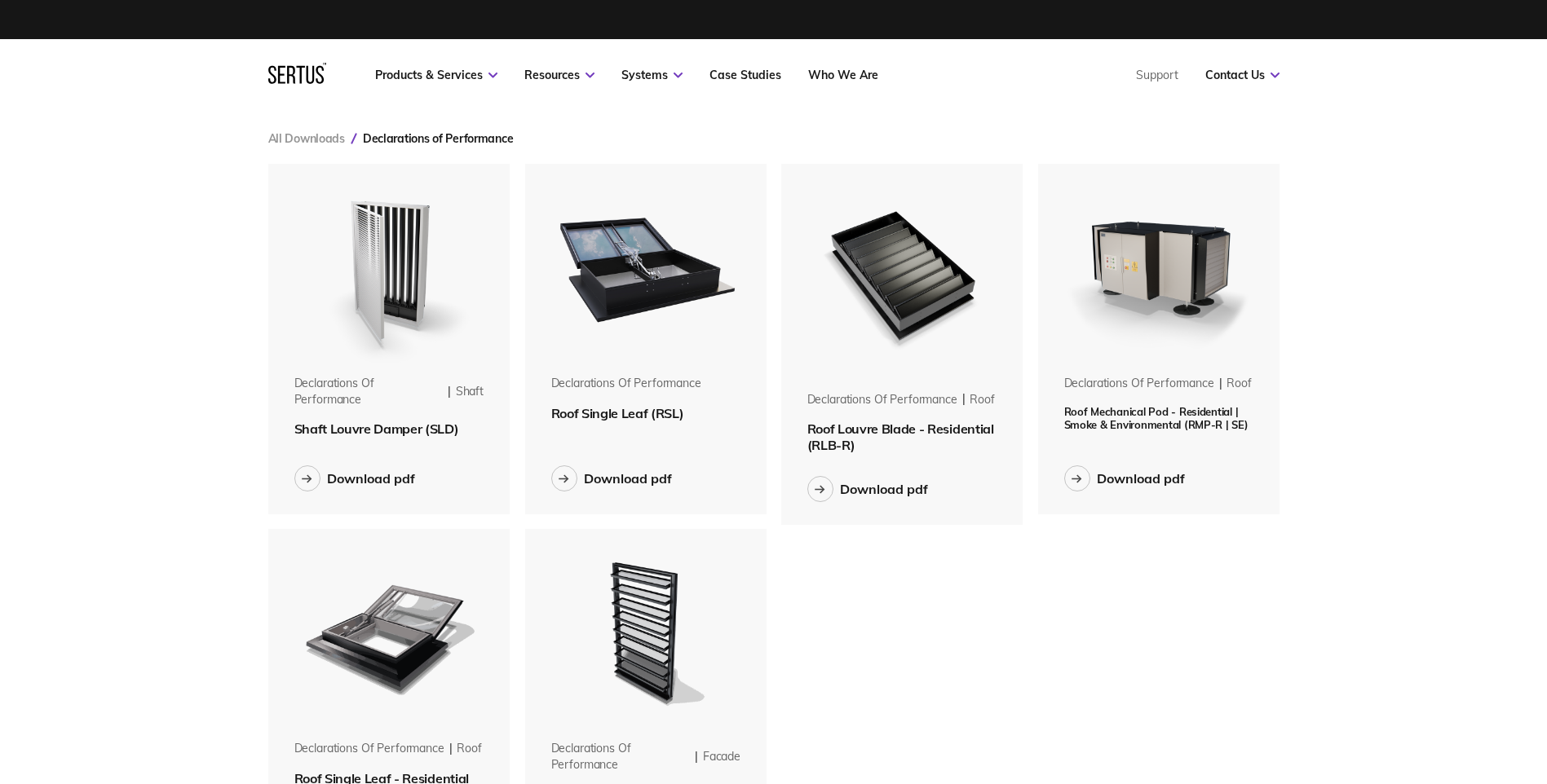
scroll to position [752, 1036]
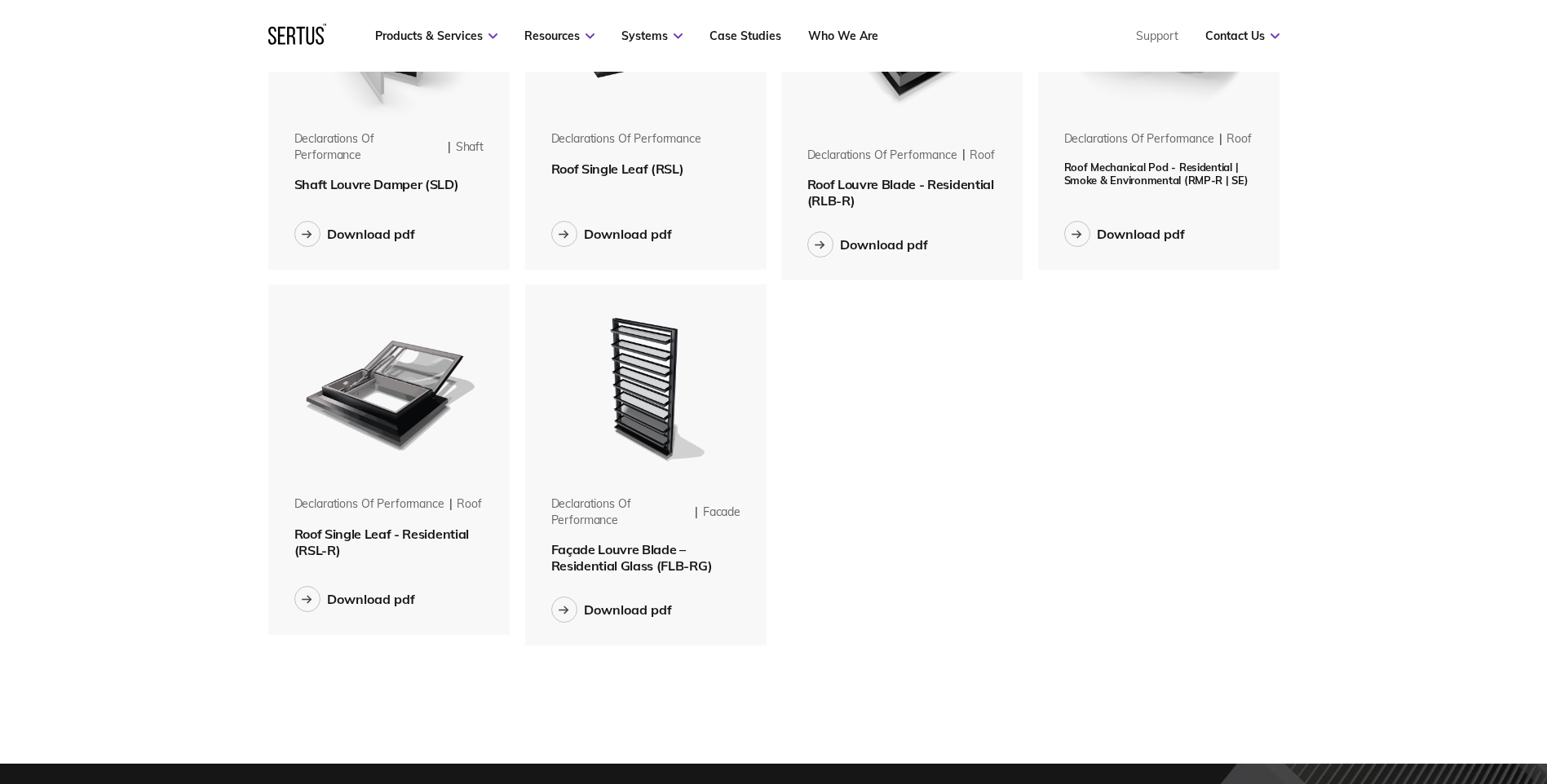
click at [415, 377] on img at bounding box center [389, 387] width 205 height 205
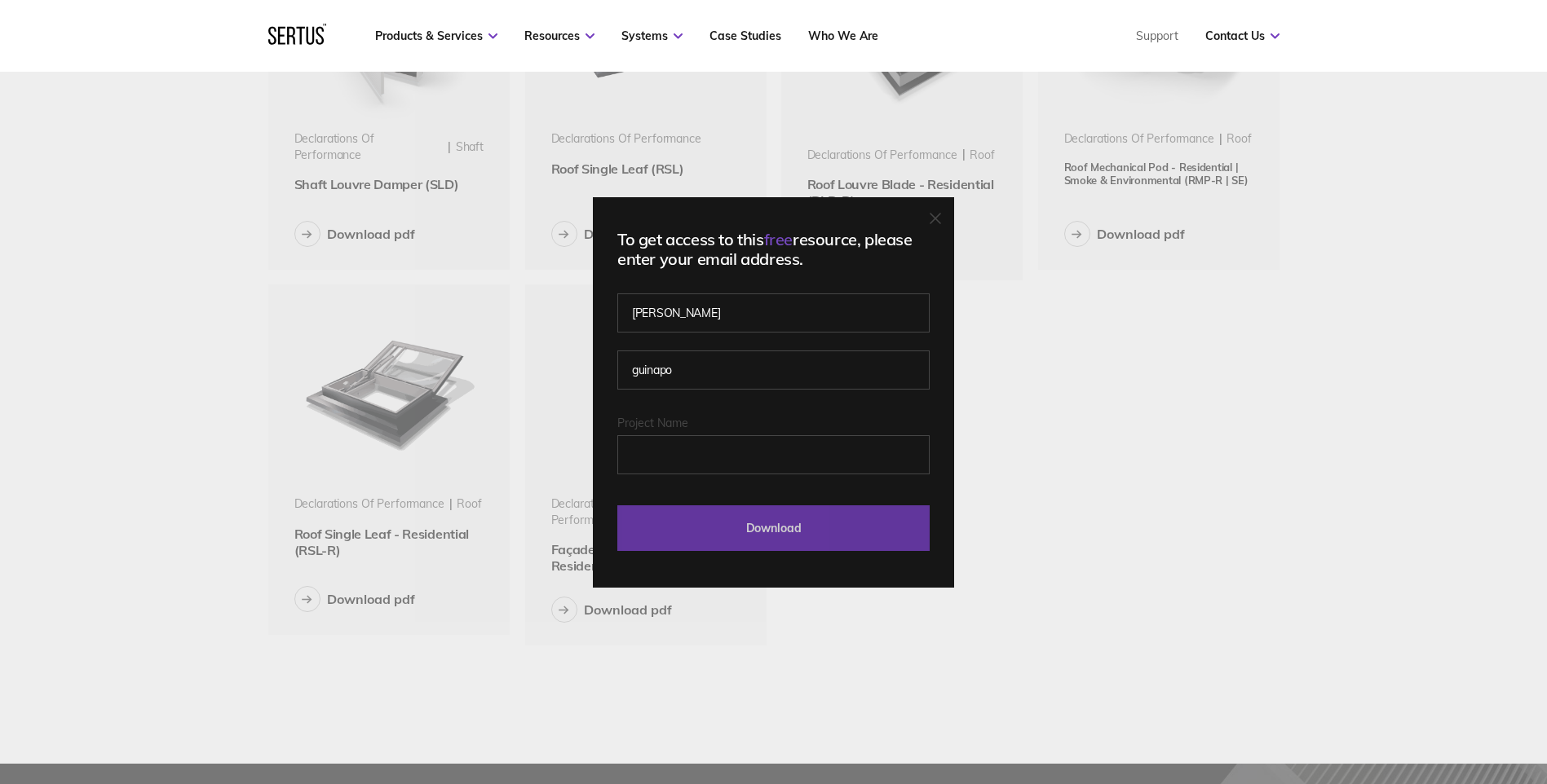
click at [834, 519] on input "Download" at bounding box center [773, 529] width 313 height 45
